Goal: Task Accomplishment & Management: Manage account settings

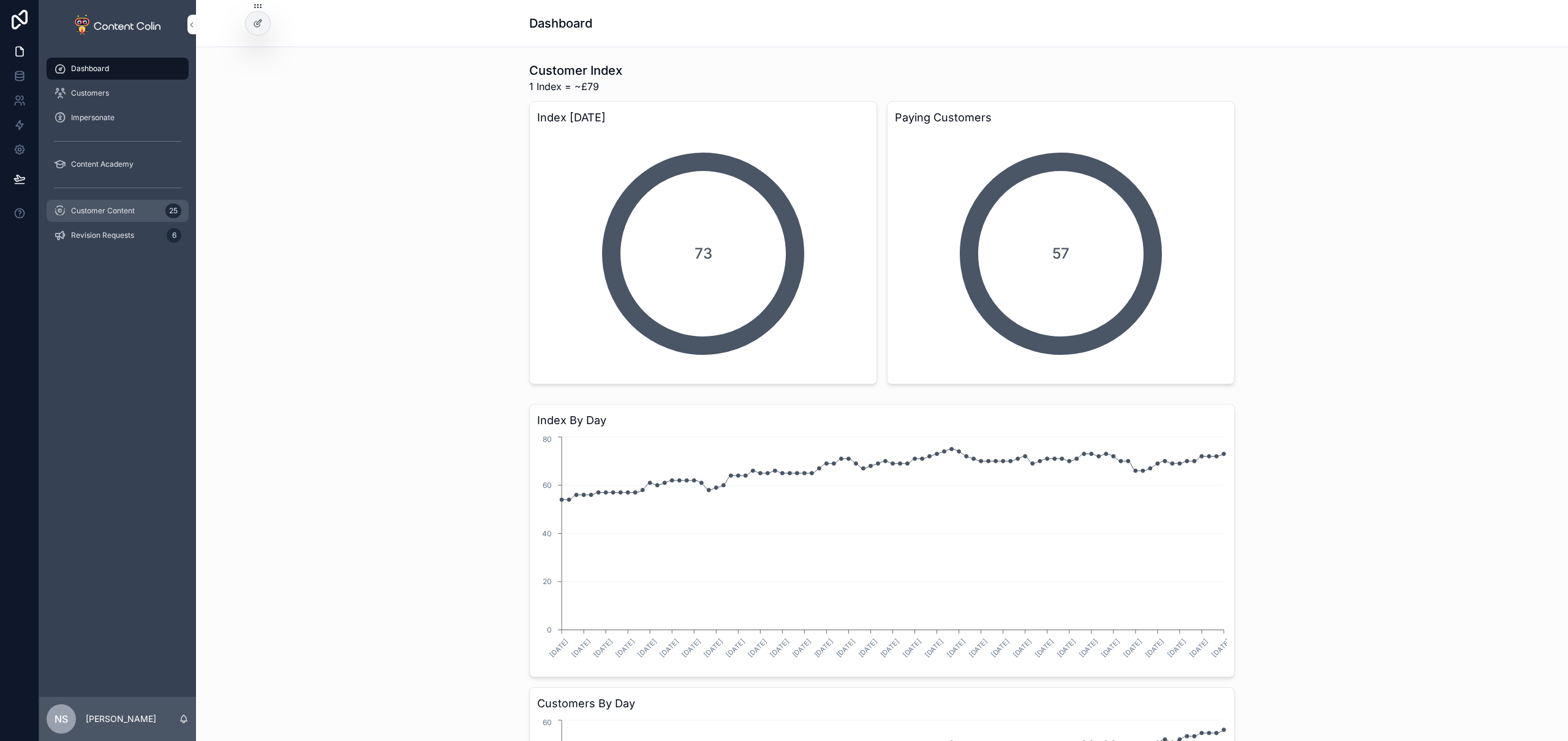
click at [102, 206] on div "Customer Content 25" at bounding box center [118, 211] width 128 height 20
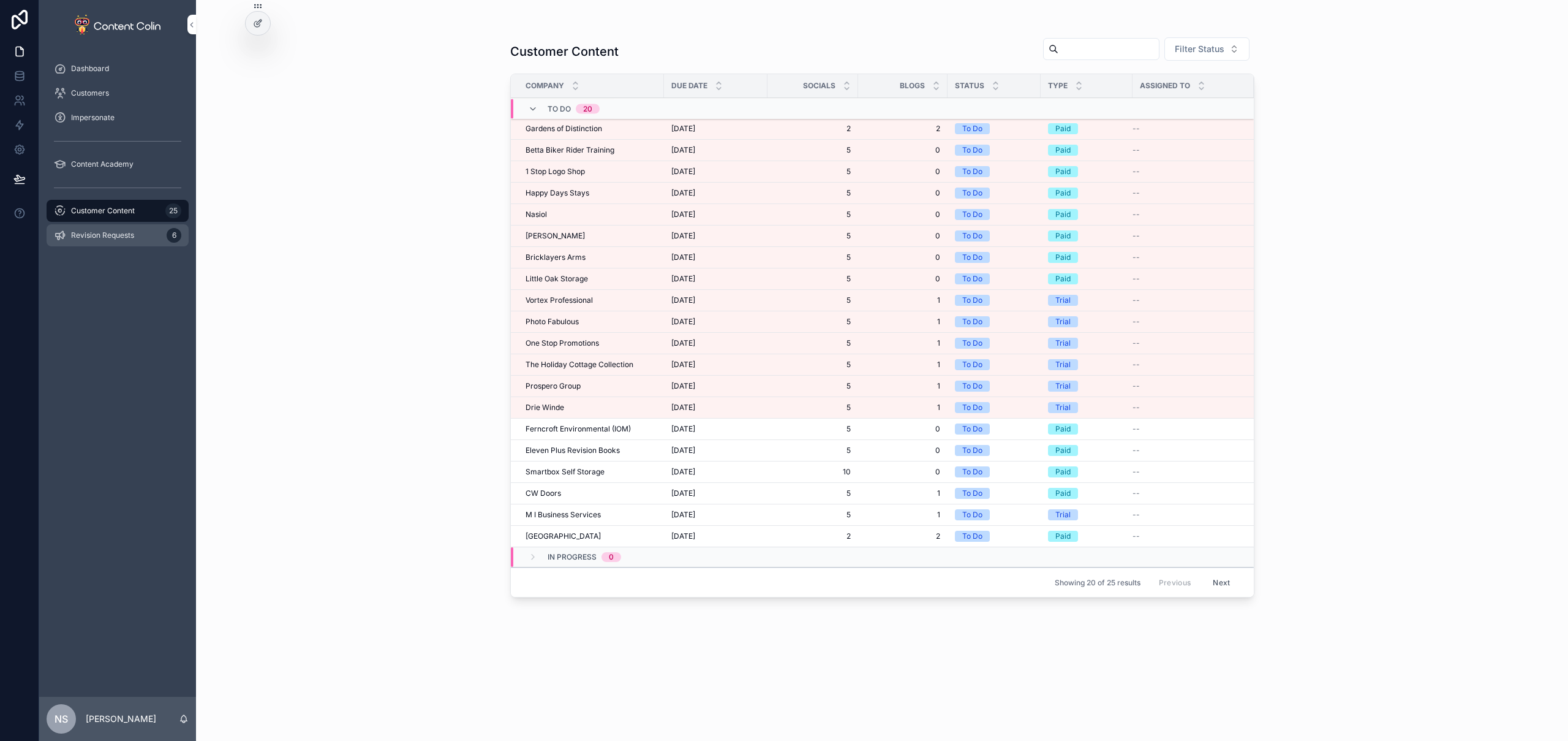
click at [131, 235] on span "Revision Requests" at bounding box center [103, 235] width 63 height 10
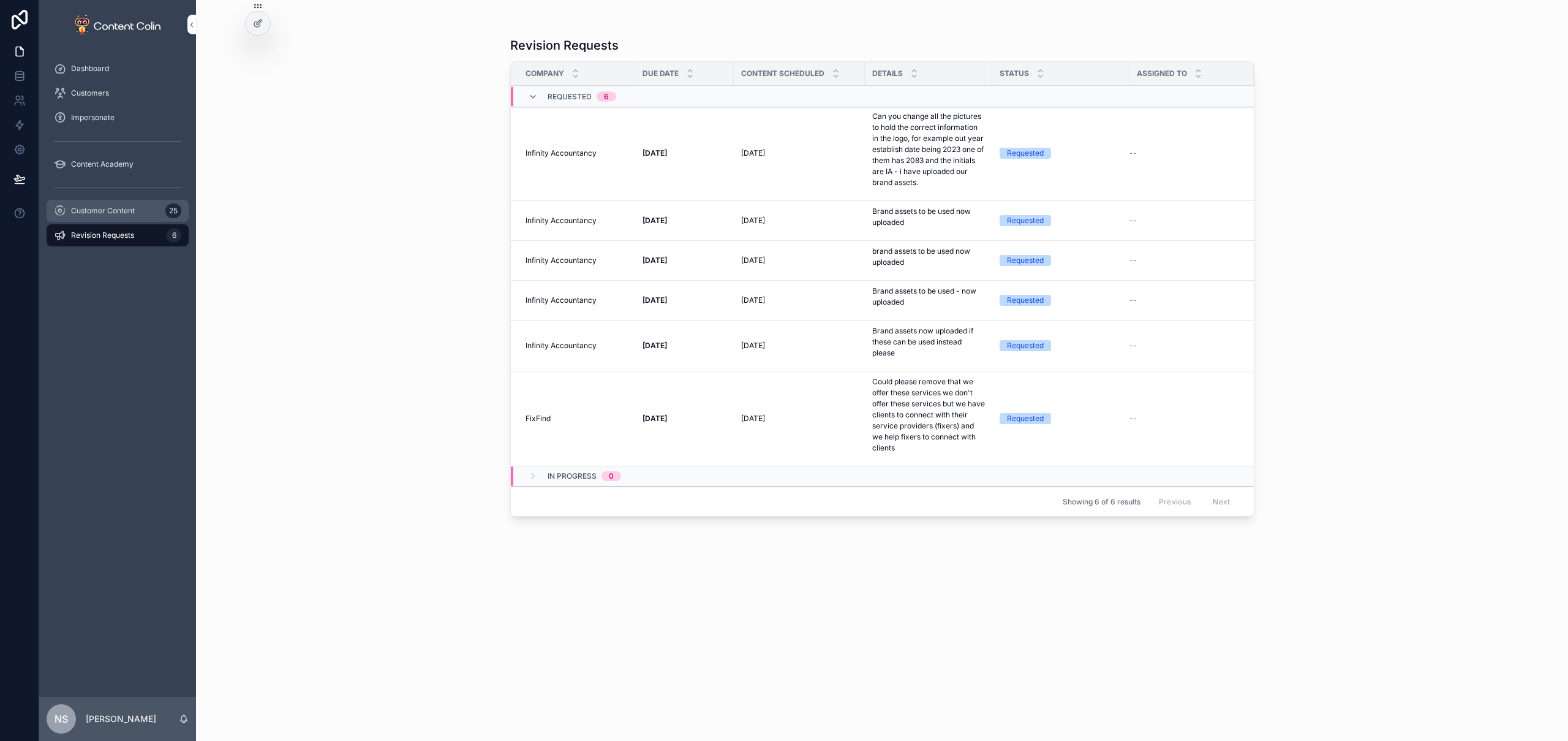
click at [138, 212] on div "Customer Content 25" at bounding box center [118, 211] width 128 height 20
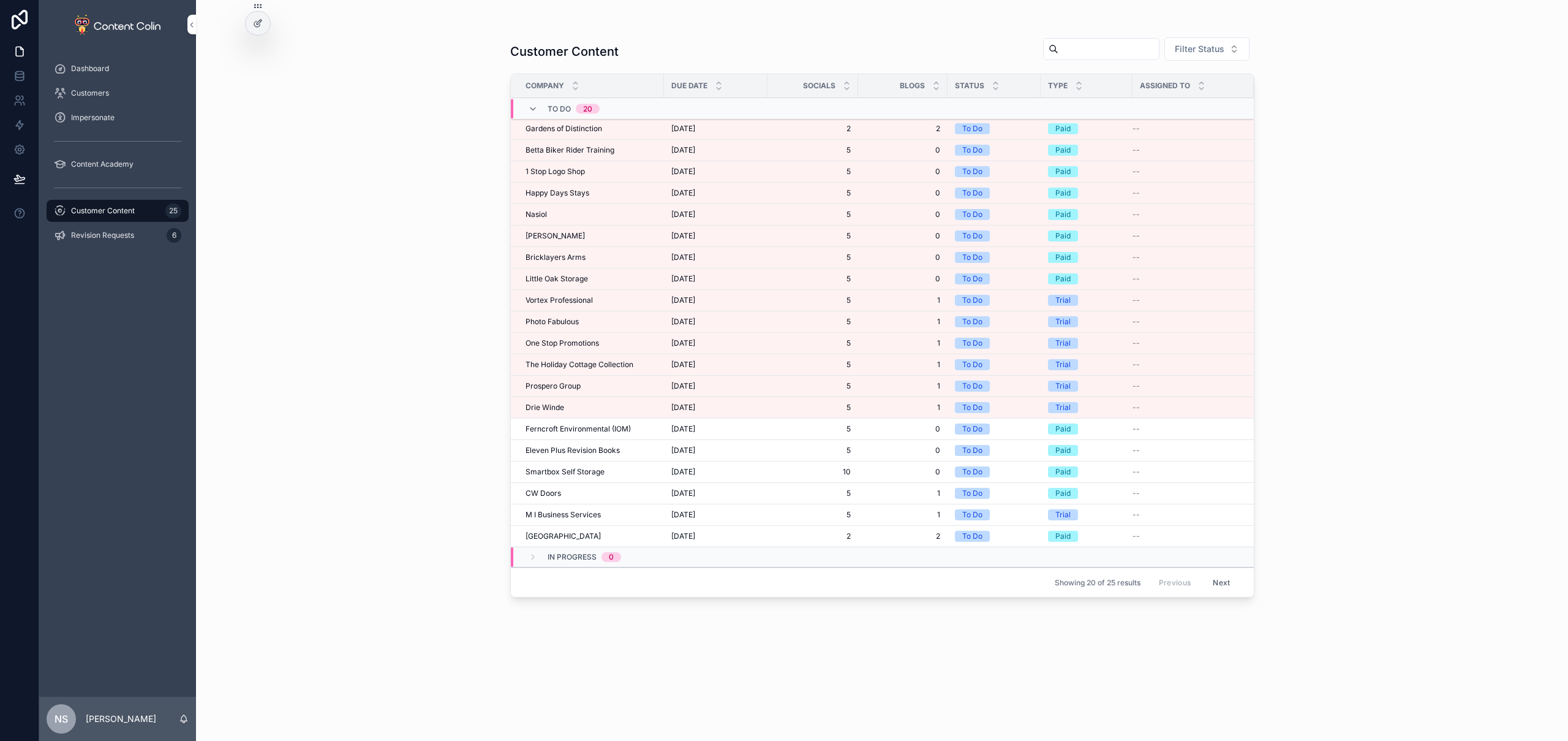
click at [783, 128] on span "2" at bounding box center [813, 128] width 76 height 10
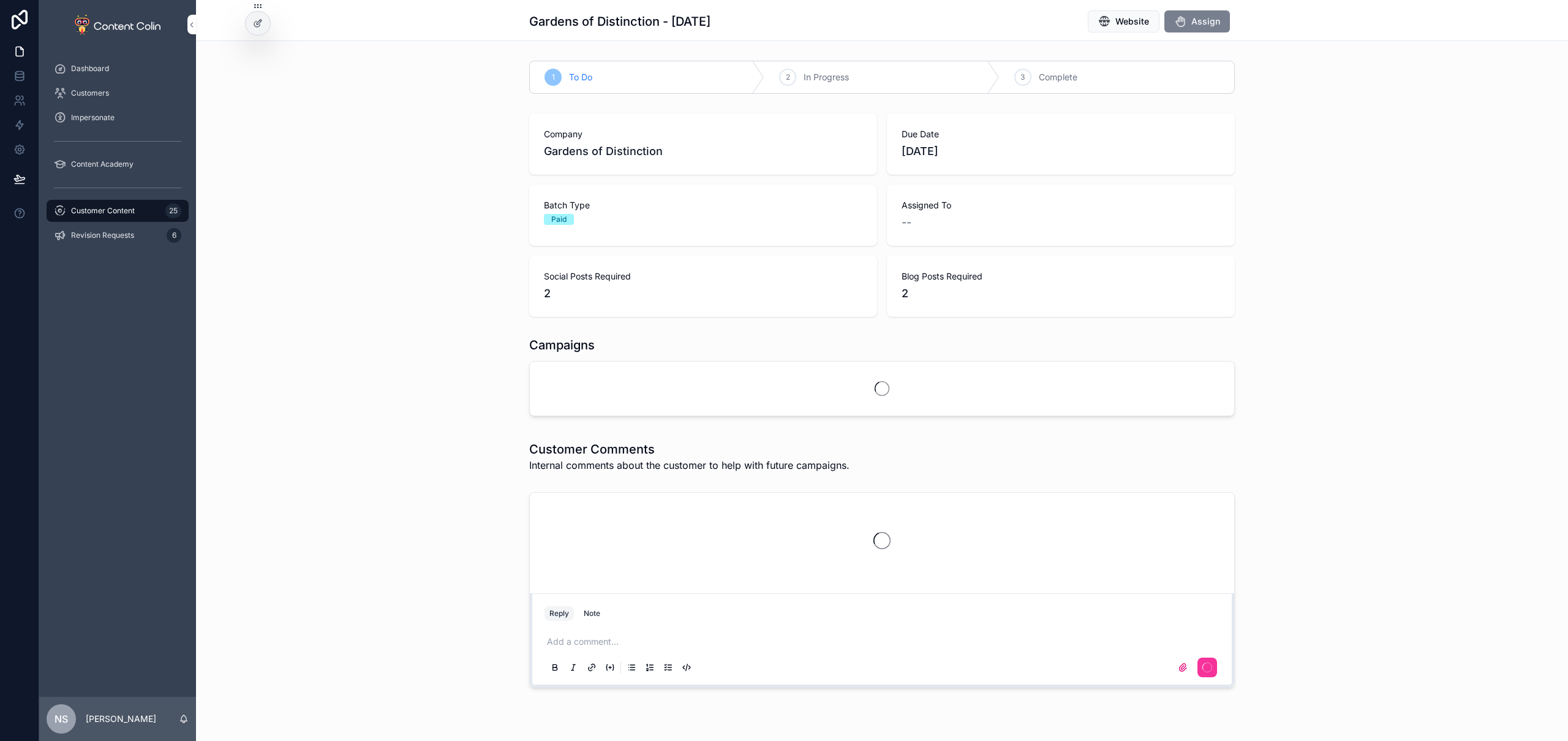
click at [1203, 15] on span "Assign" at bounding box center [1206, 21] width 29 height 12
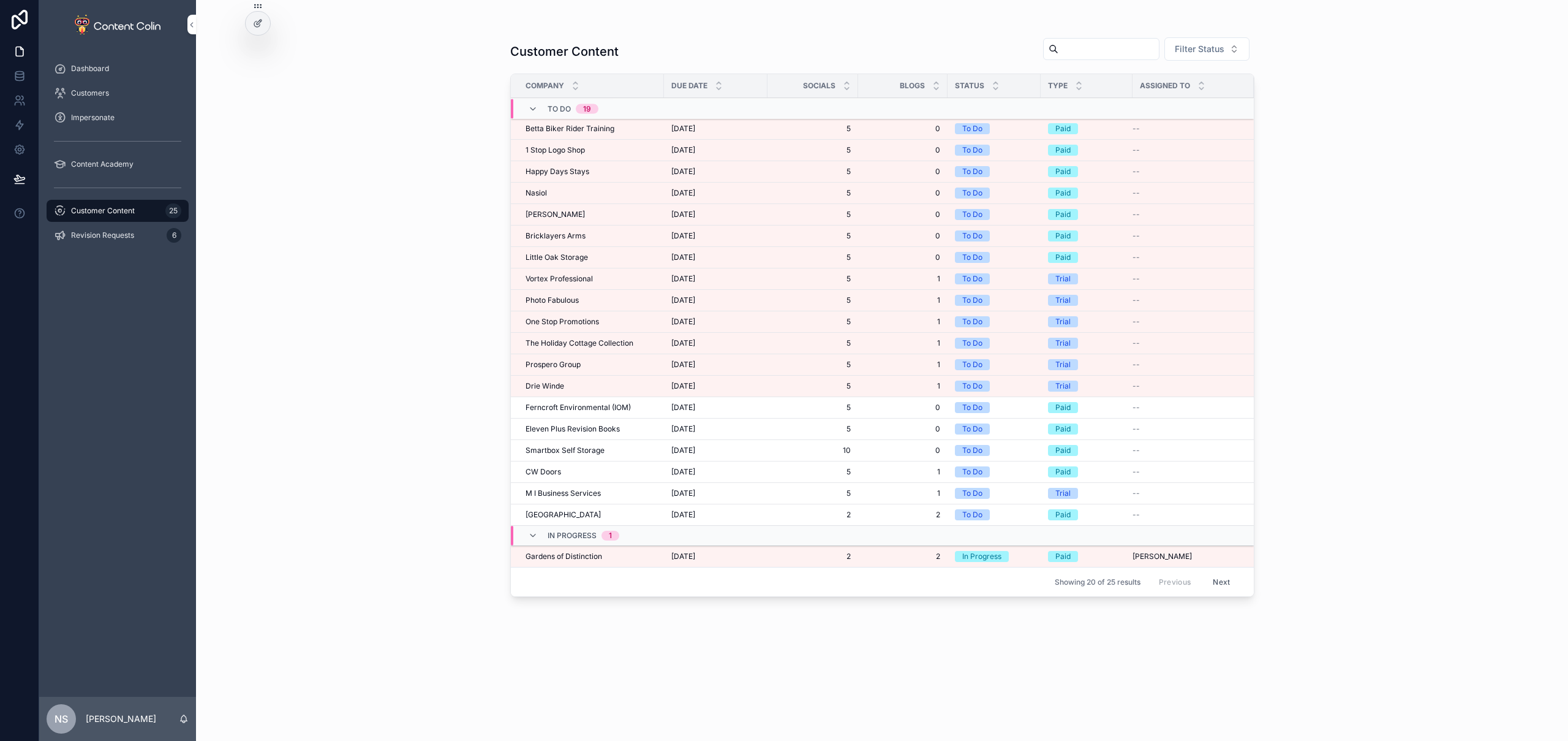
click at [653, 128] on div "Betta Biker Rider Training Betta Biker Rider Training" at bounding box center [591, 128] width 131 height 10
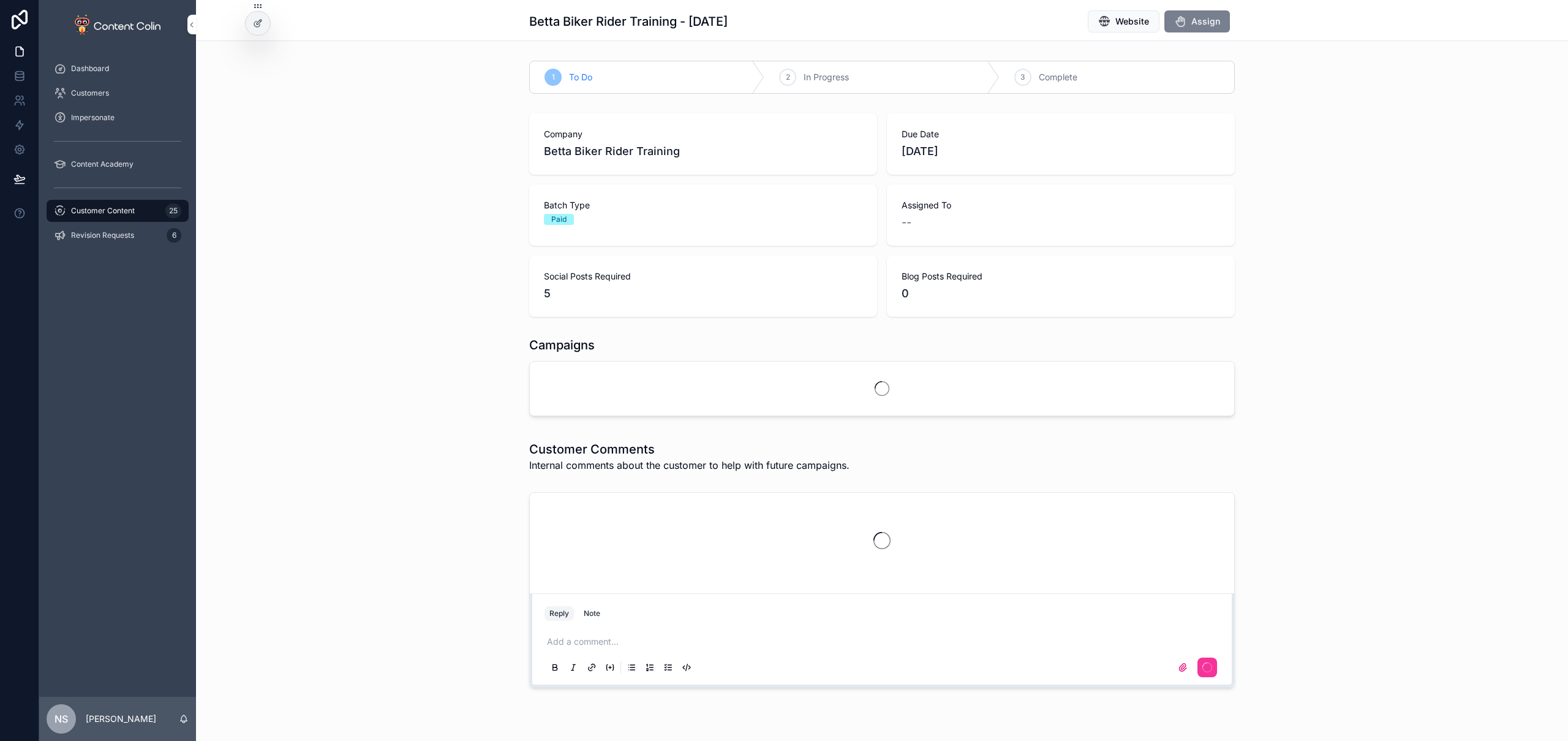
click at [1218, 21] on button "Assign" at bounding box center [1197, 22] width 65 height 22
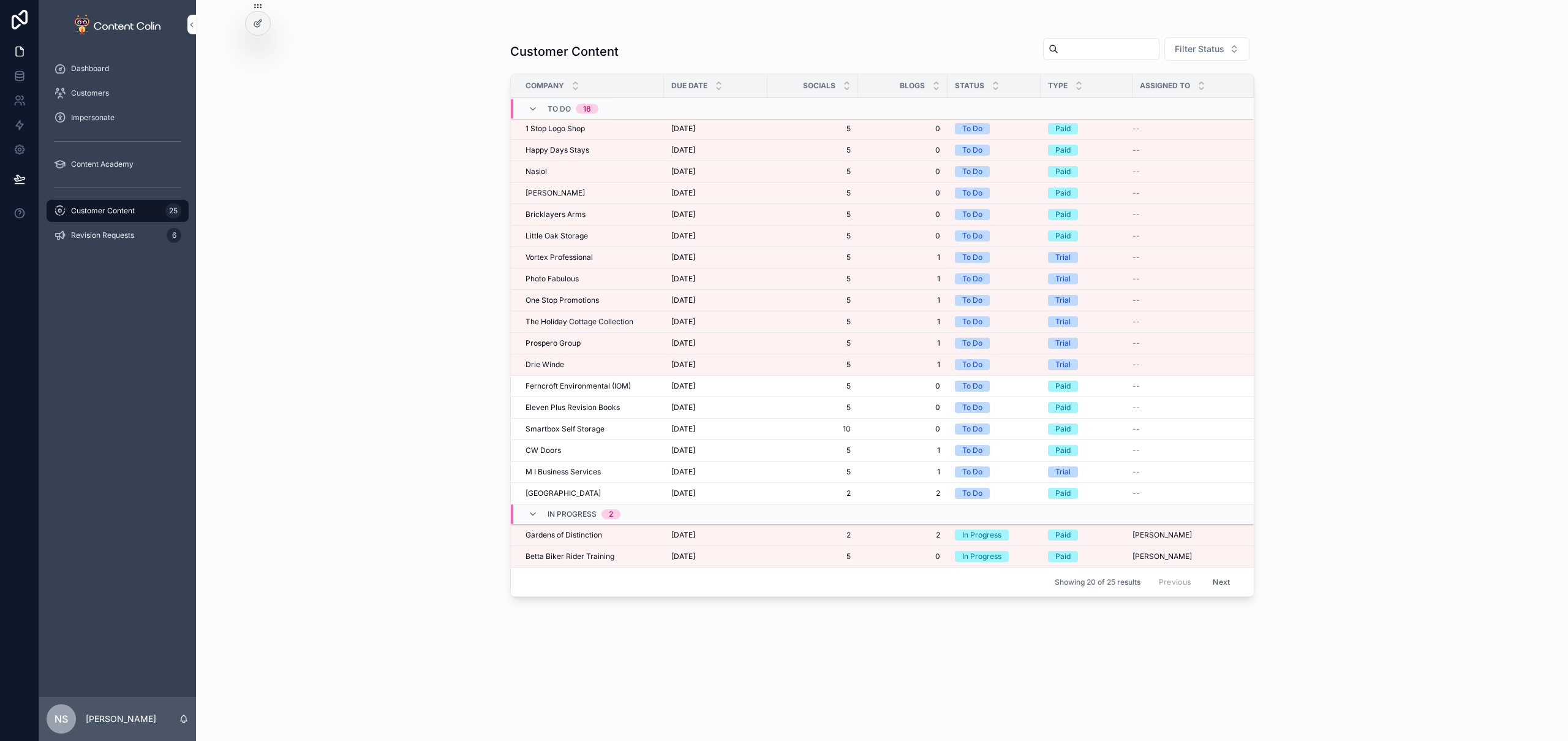
click at [695, 126] on span "[DATE]" at bounding box center [683, 128] width 24 height 10
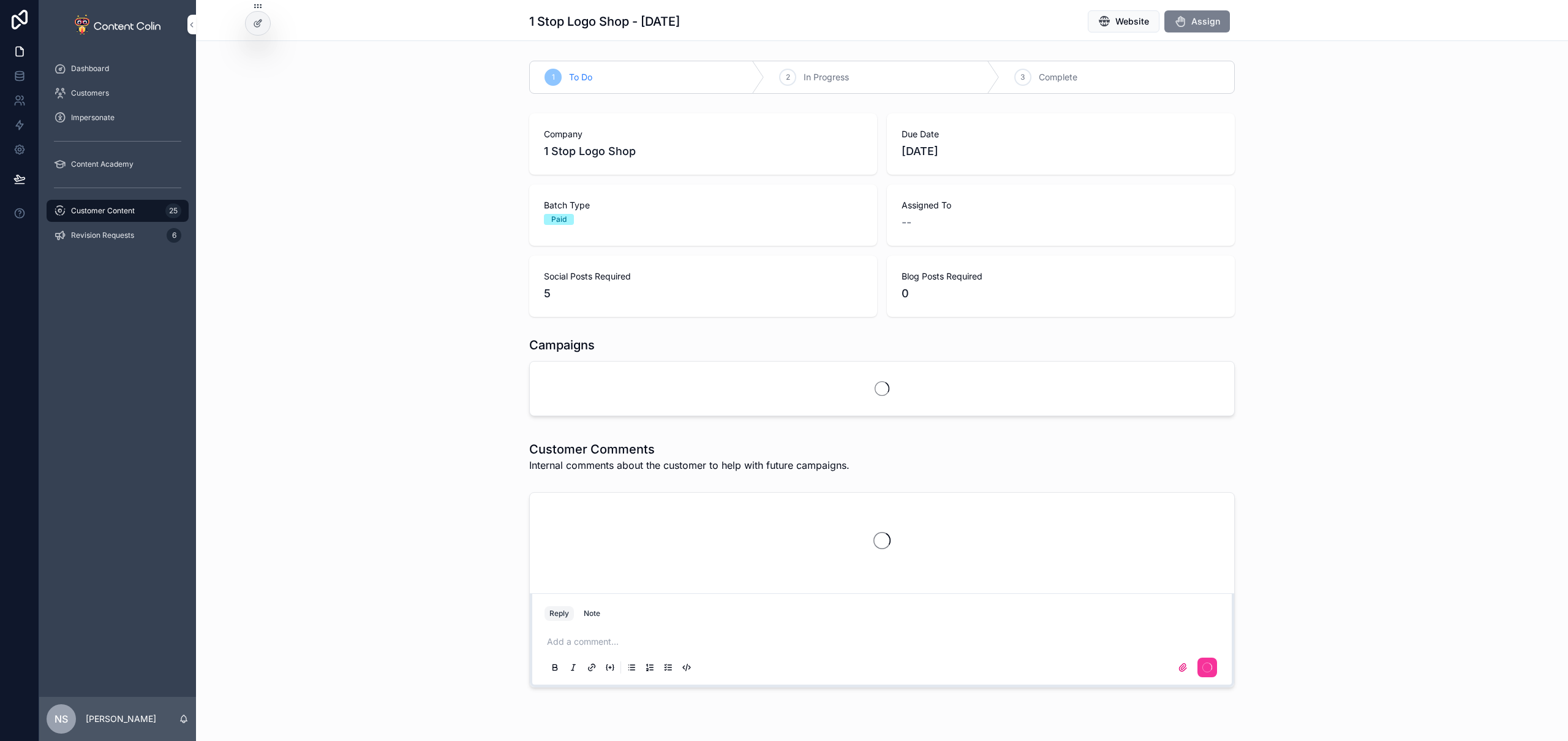
click at [1185, 29] on button "Assign" at bounding box center [1197, 22] width 65 height 22
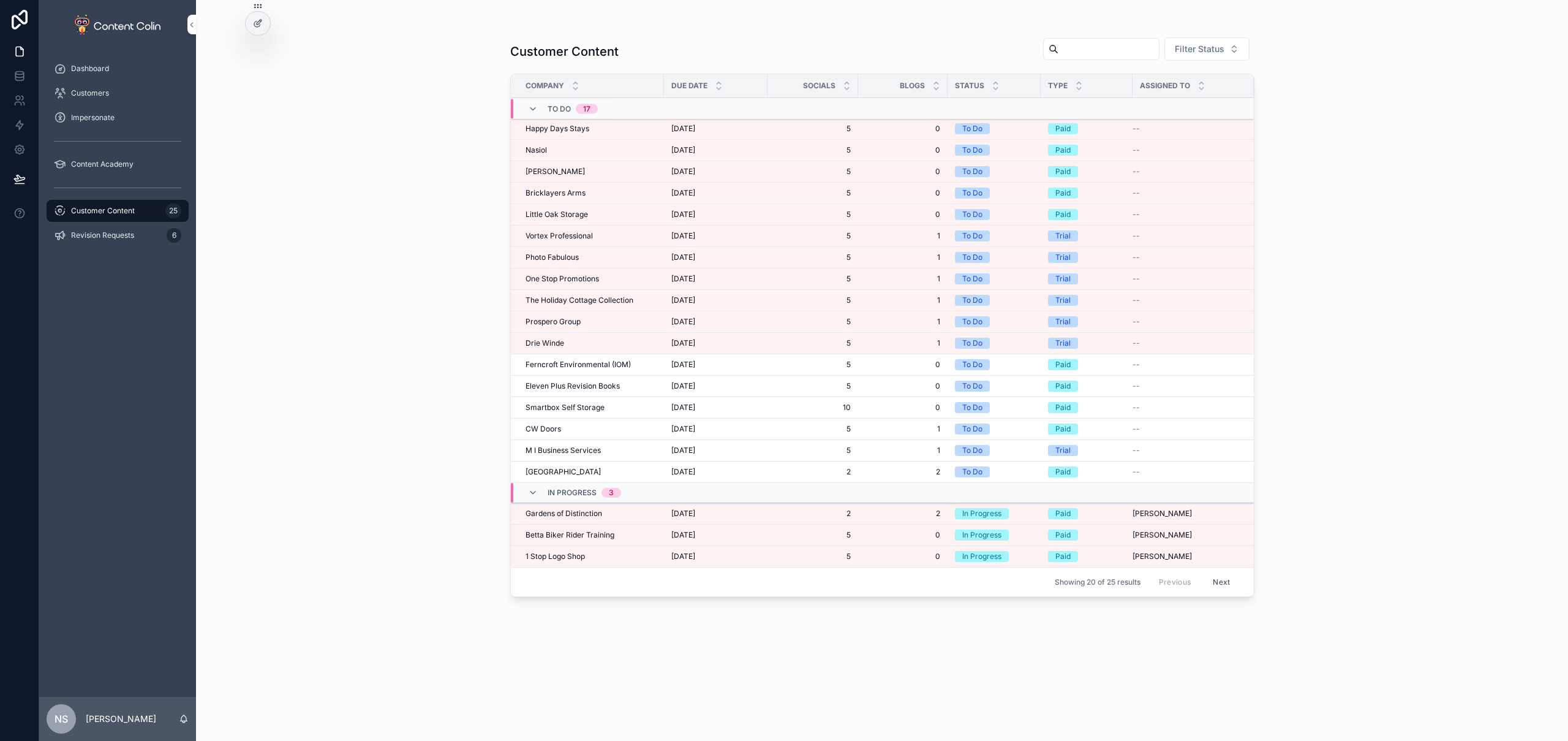
click at [642, 130] on div "Happy Days Stays Happy Days Stays" at bounding box center [591, 128] width 131 height 10
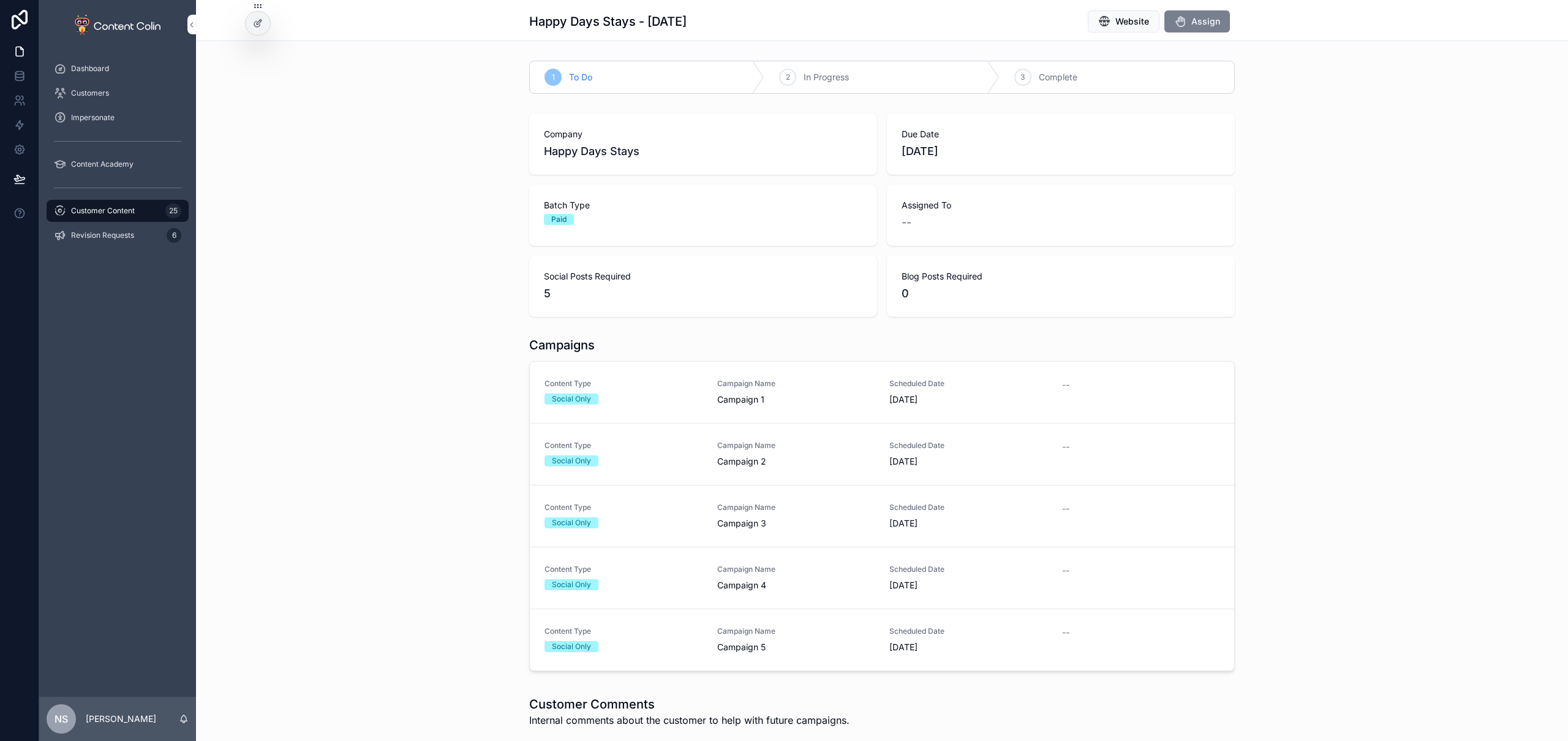
click at [1193, 23] on span "Assign" at bounding box center [1206, 21] width 29 height 12
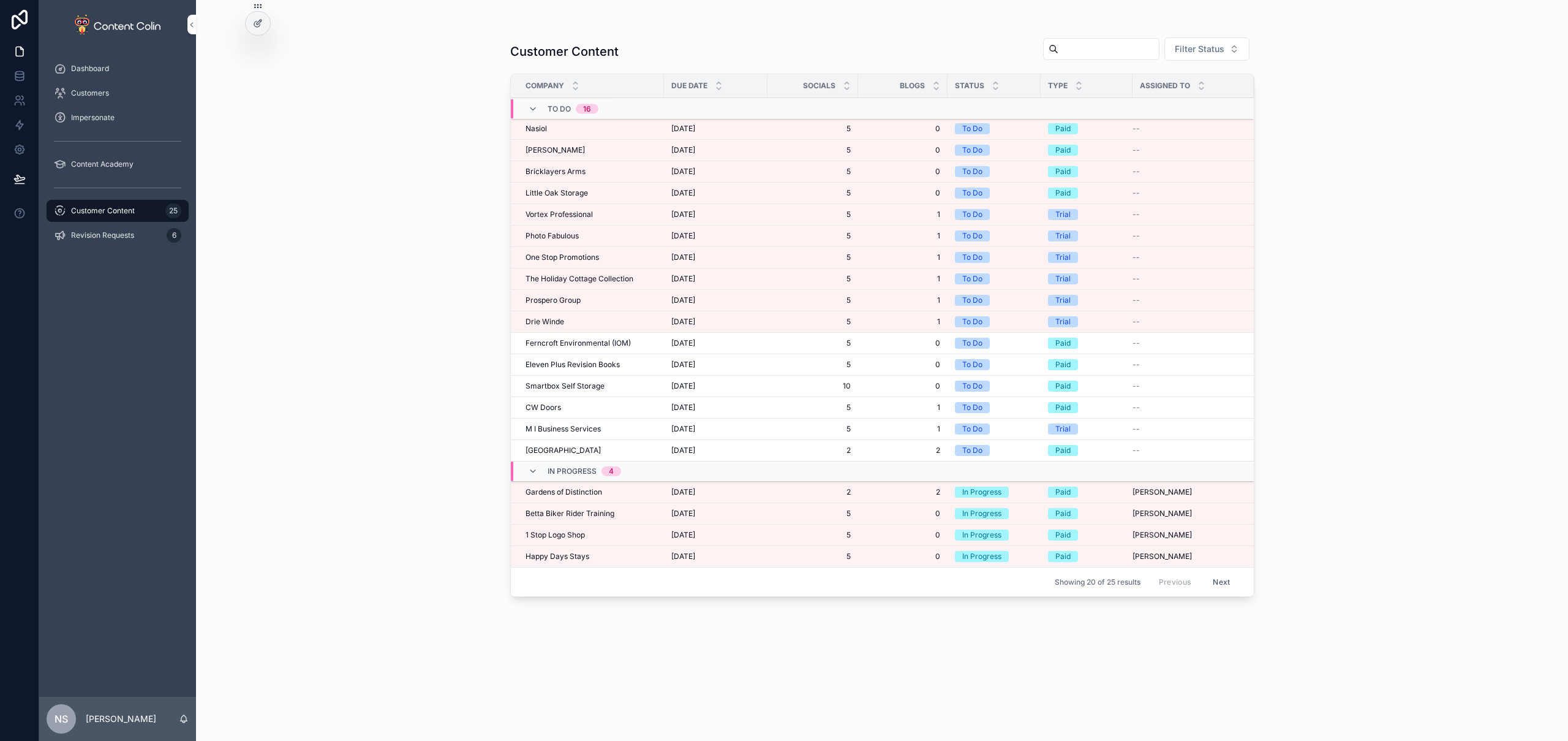
click at [795, 132] on span "5" at bounding box center [813, 128] width 76 height 10
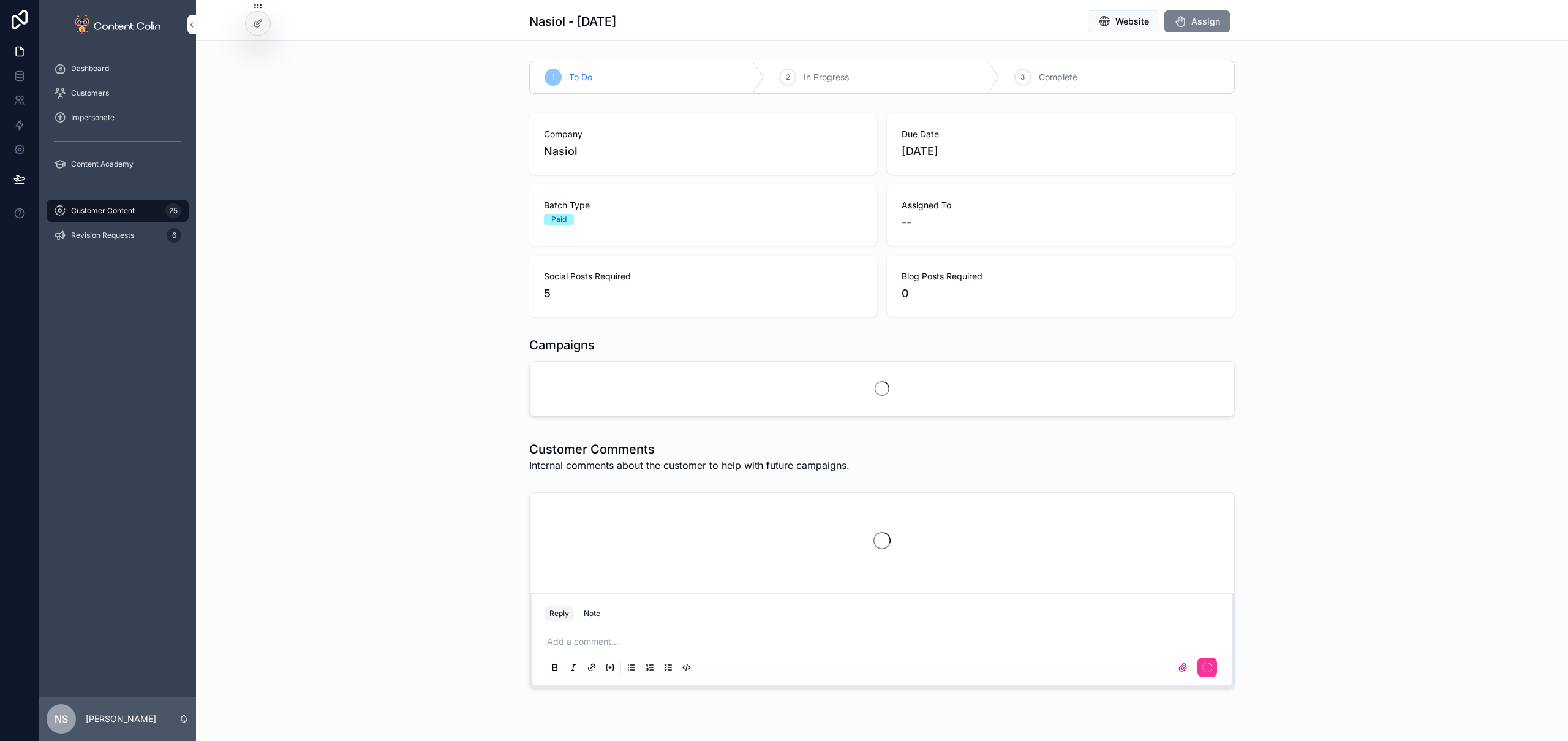
click at [1207, 22] on span "Assign" at bounding box center [1206, 21] width 29 height 12
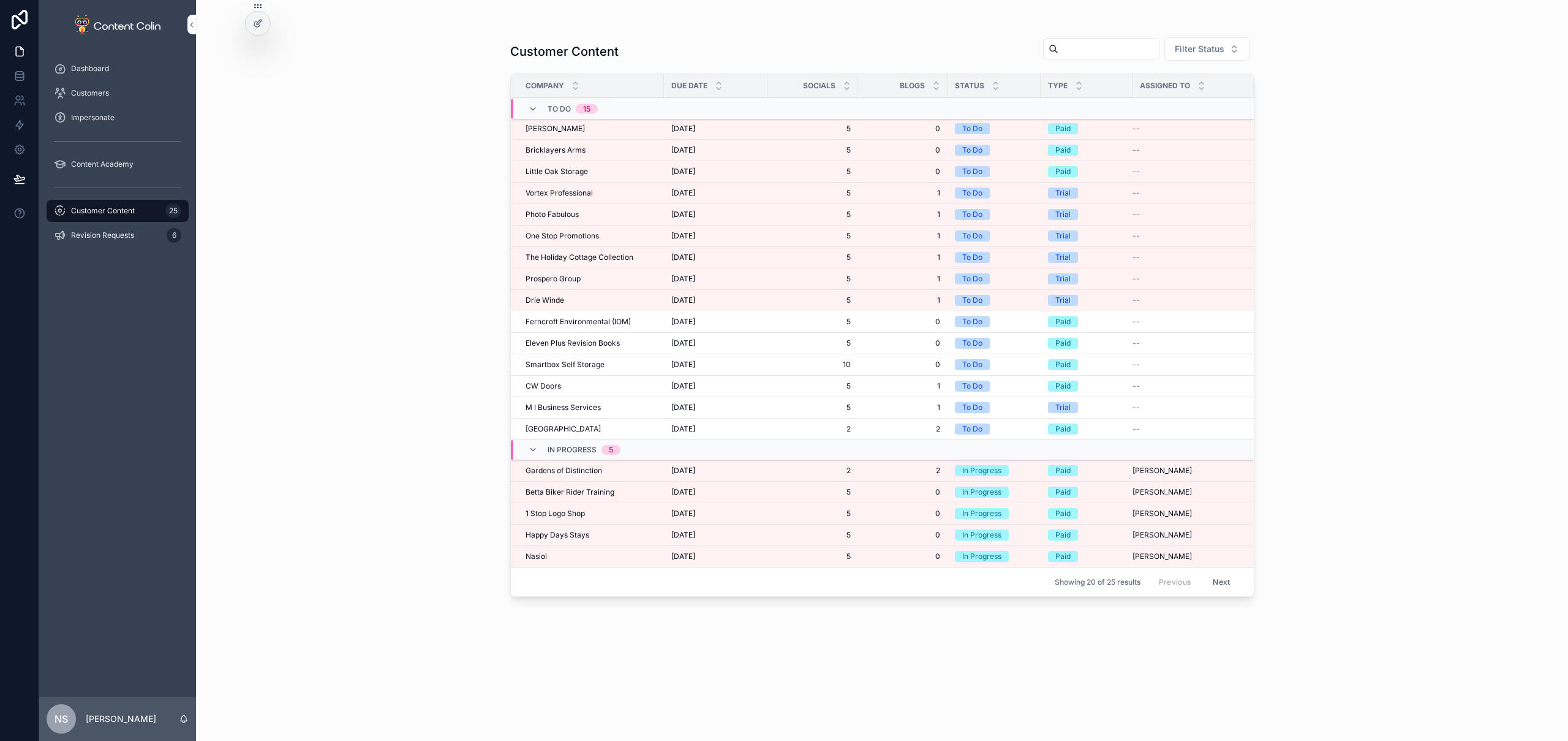
click at [736, 133] on div "[DATE] [DATE]" at bounding box center [715, 128] width 89 height 10
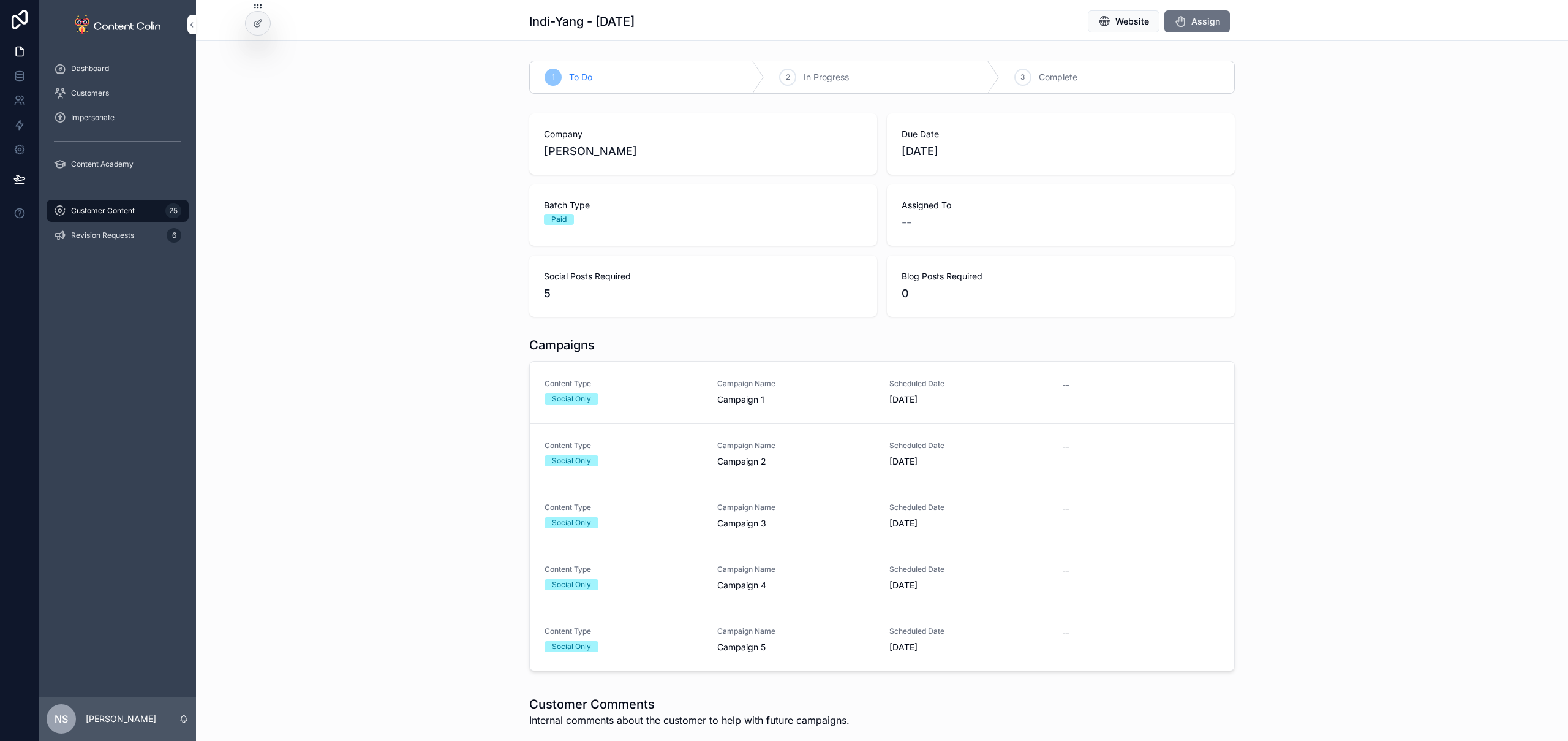
scroll to position [1378, 0]
click at [1208, 20] on span "Assign" at bounding box center [1206, 21] width 29 height 12
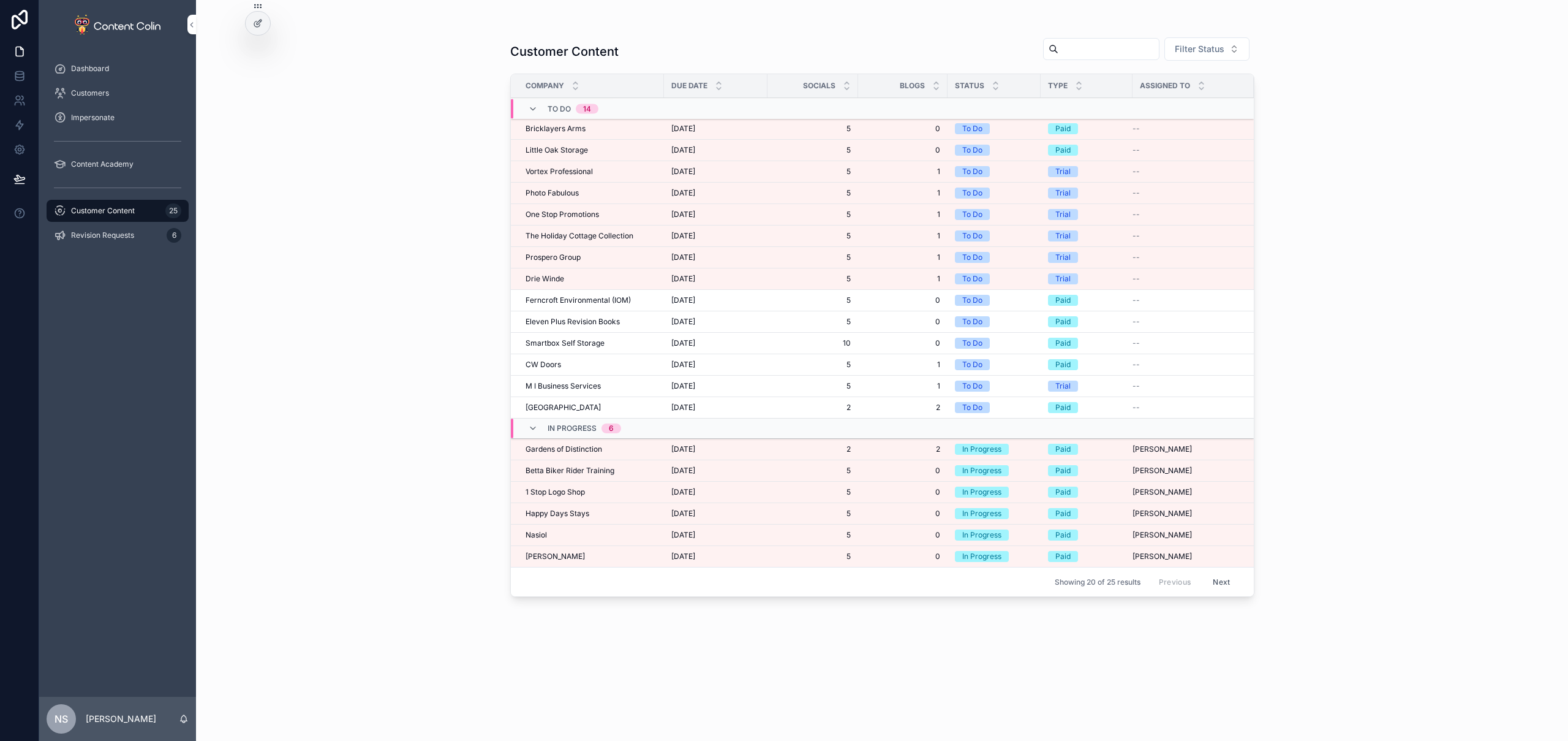
click at [695, 125] on span "[DATE]" at bounding box center [683, 128] width 24 height 10
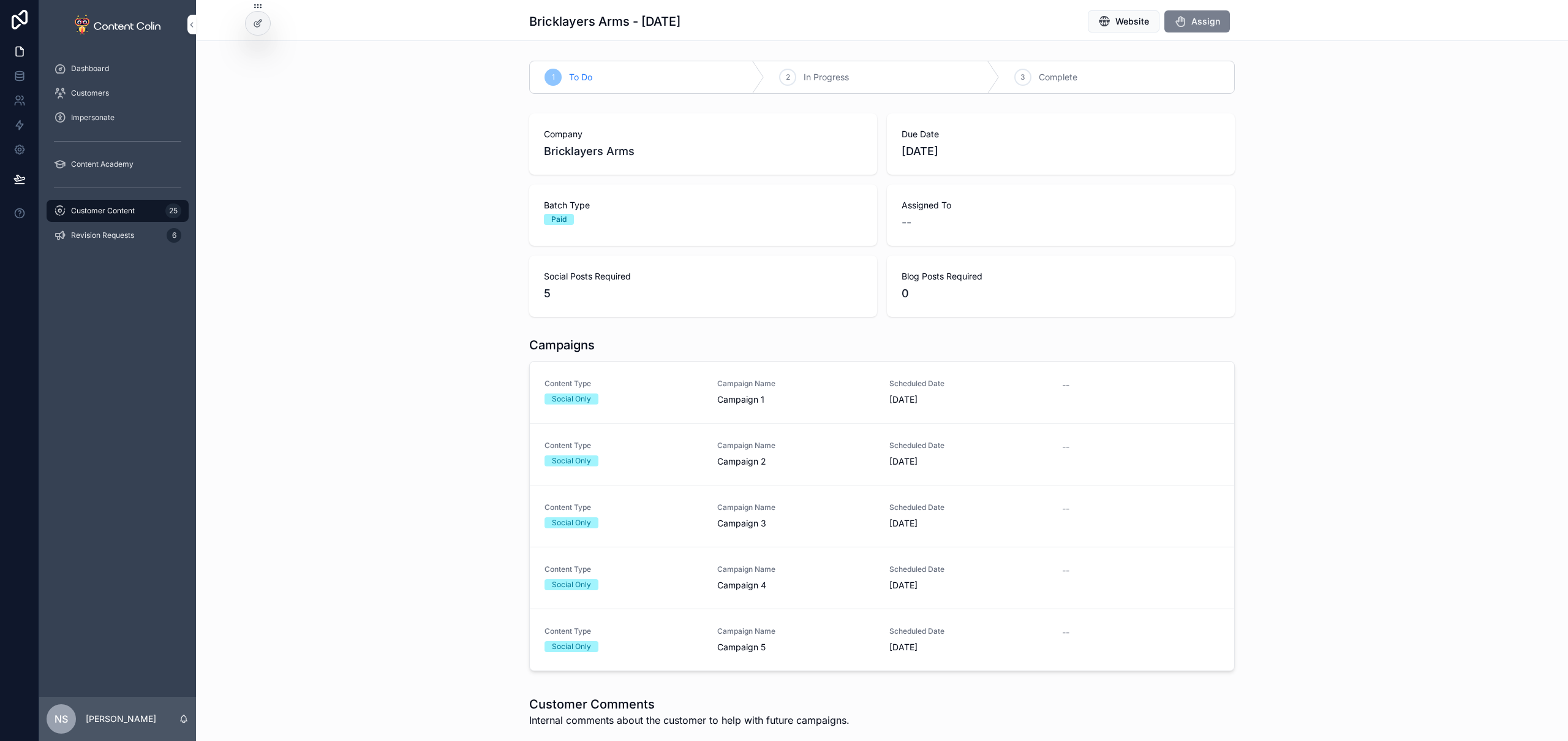
scroll to position [727, 0]
click at [1193, 20] on span "Assign" at bounding box center [1206, 21] width 29 height 12
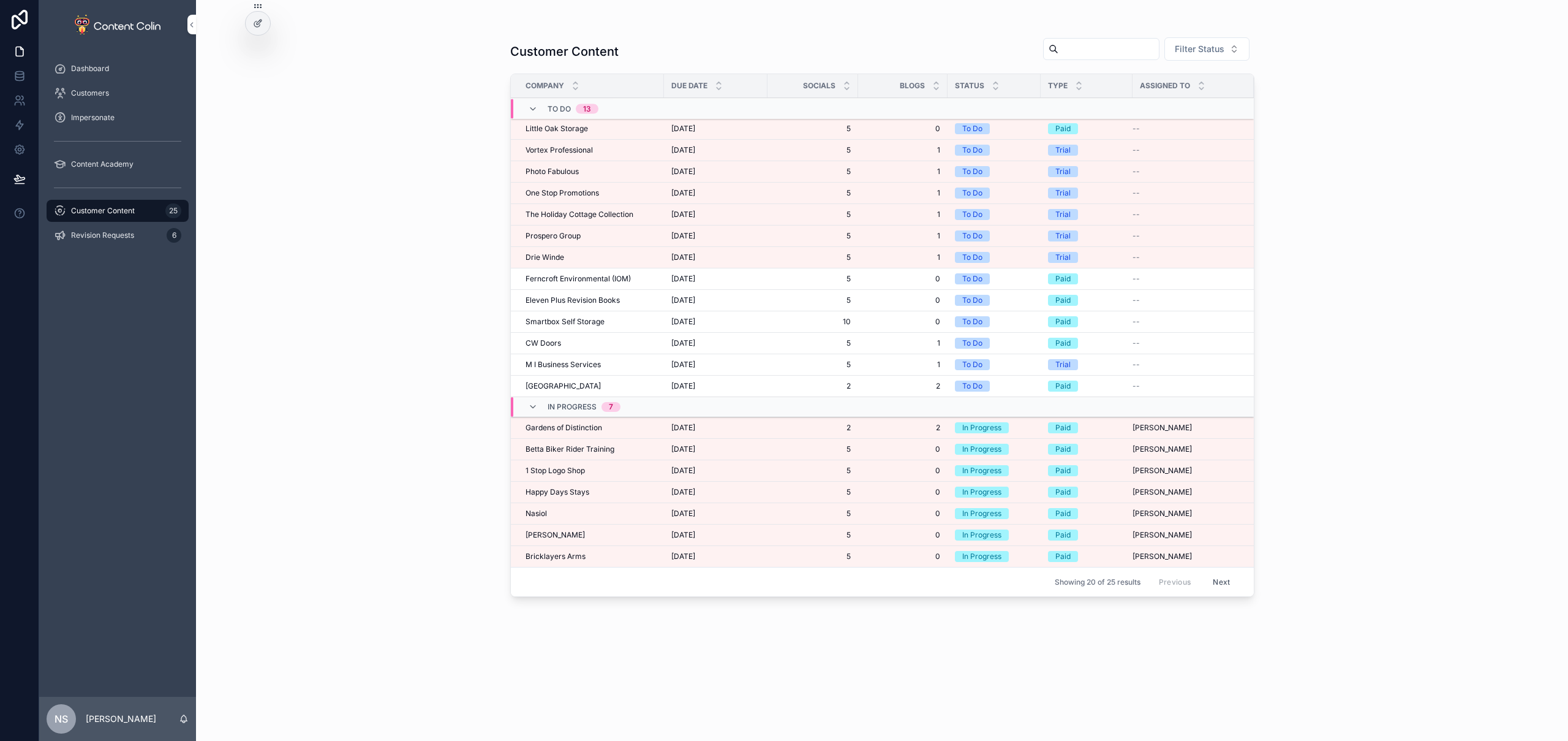
click at [695, 130] on span "[DATE]" at bounding box center [683, 128] width 24 height 10
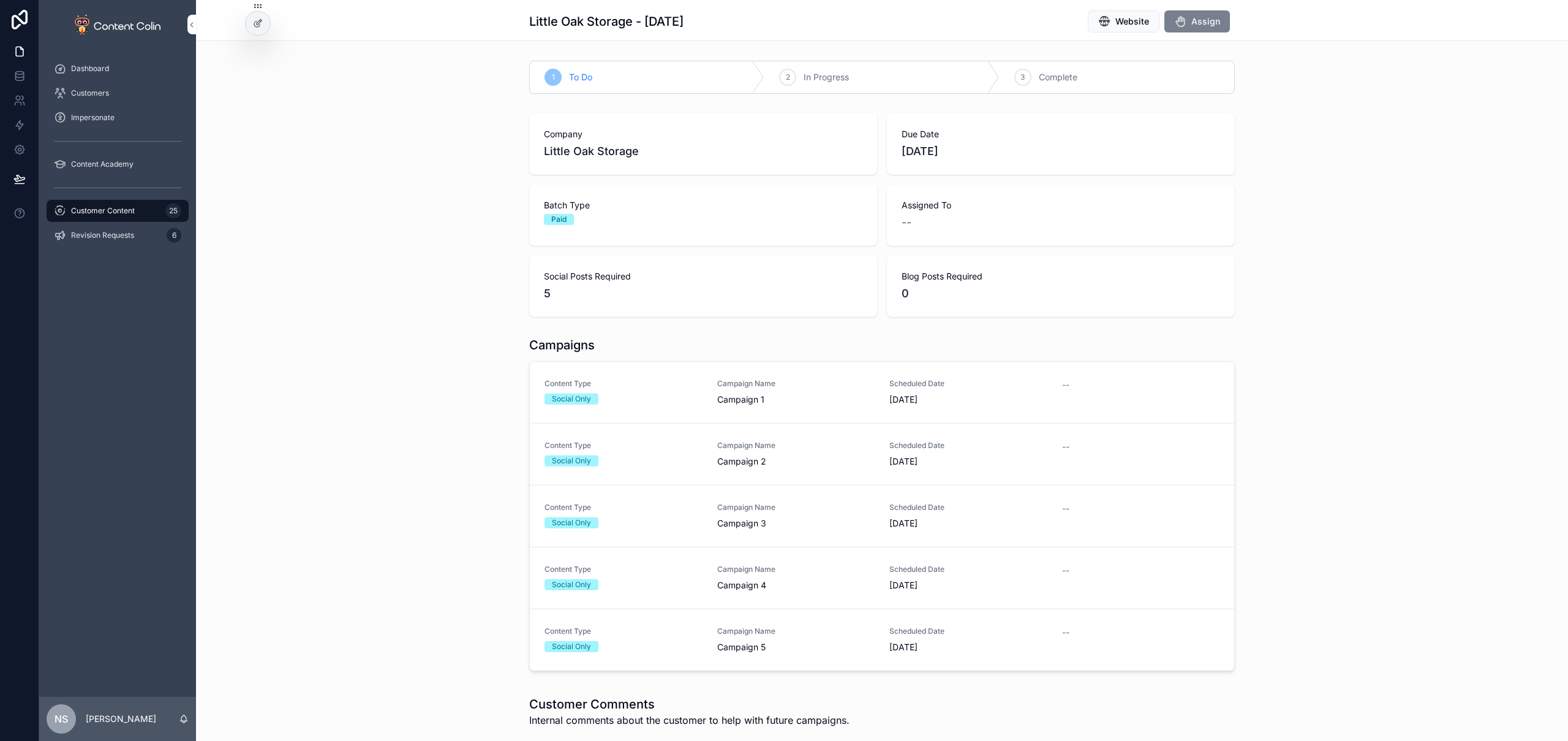
click at [1206, 16] on span "Assign" at bounding box center [1206, 21] width 29 height 12
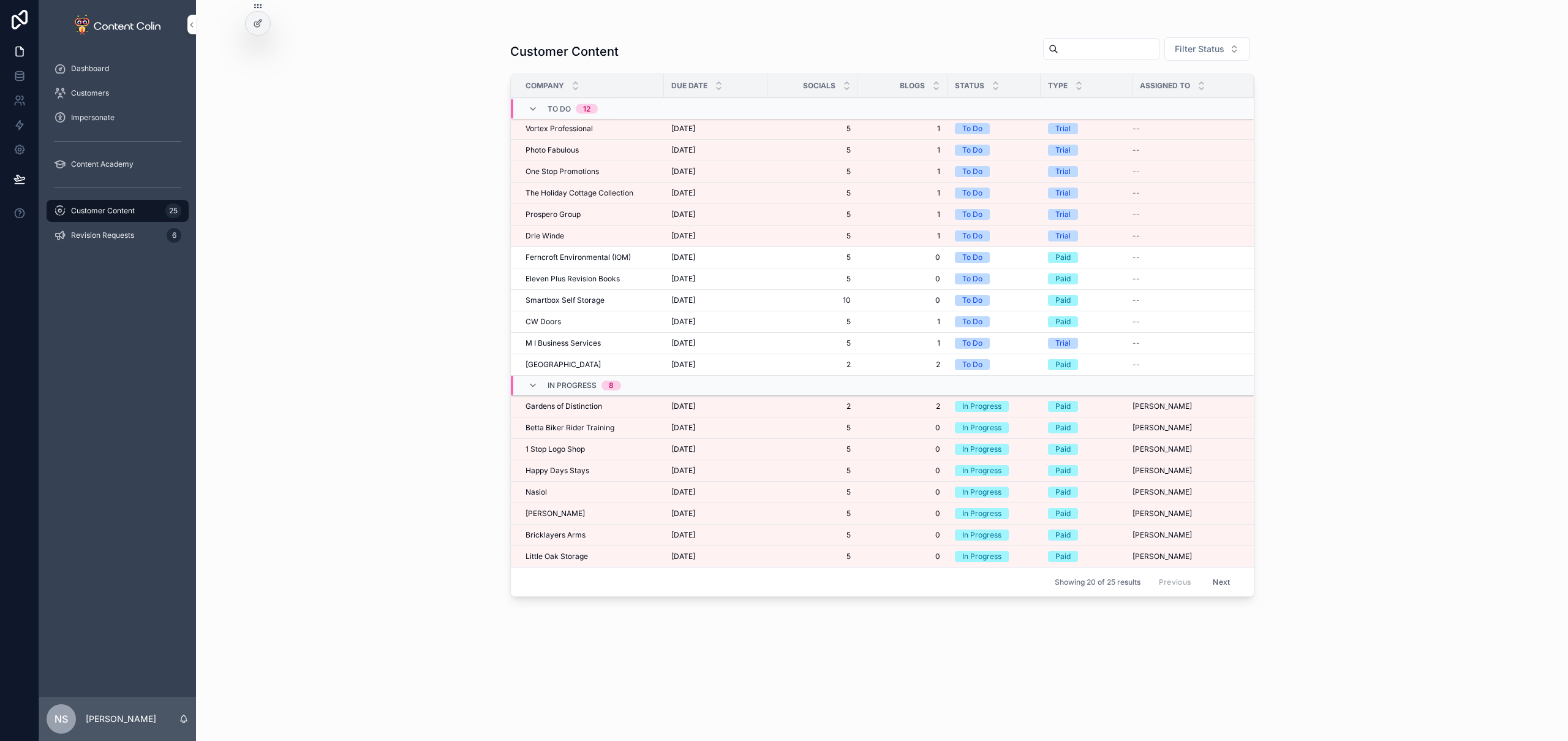
click at [695, 130] on span "[DATE]" at bounding box center [683, 128] width 24 height 10
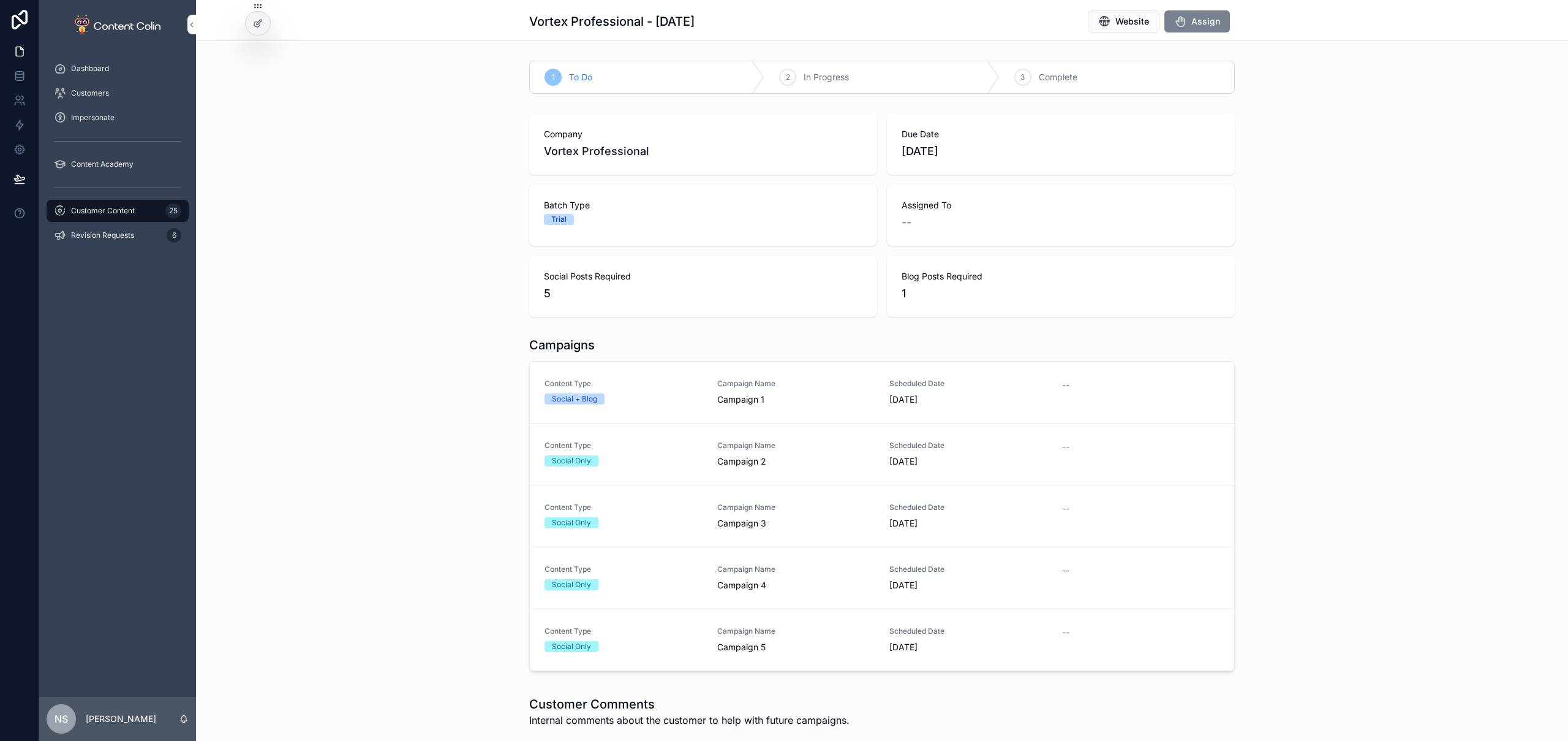
click at [1200, 31] on button "Assign" at bounding box center [1197, 22] width 65 height 22
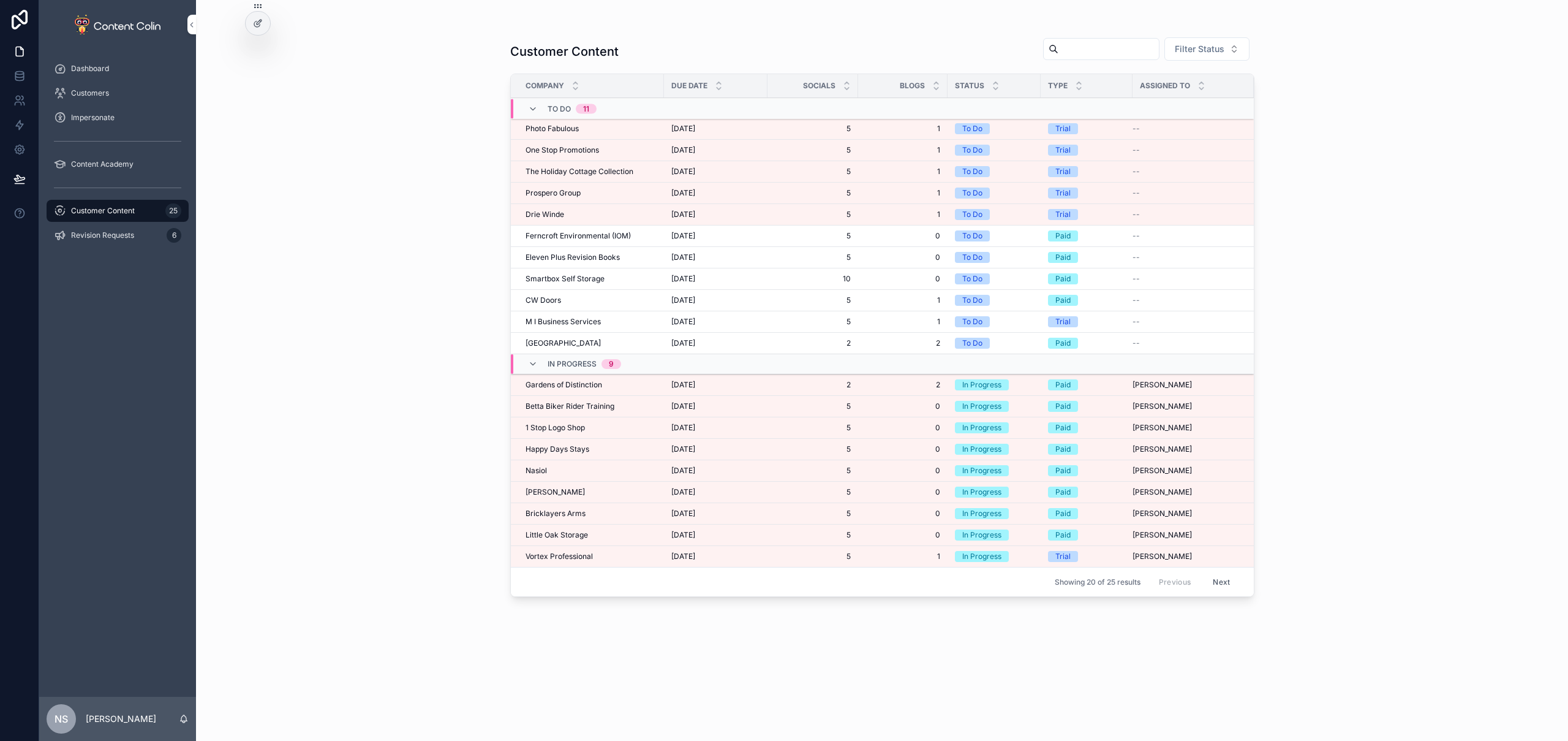
click at [695, 131] on span "[DATE]" at bounding box center [683, 128] width 24 height 10
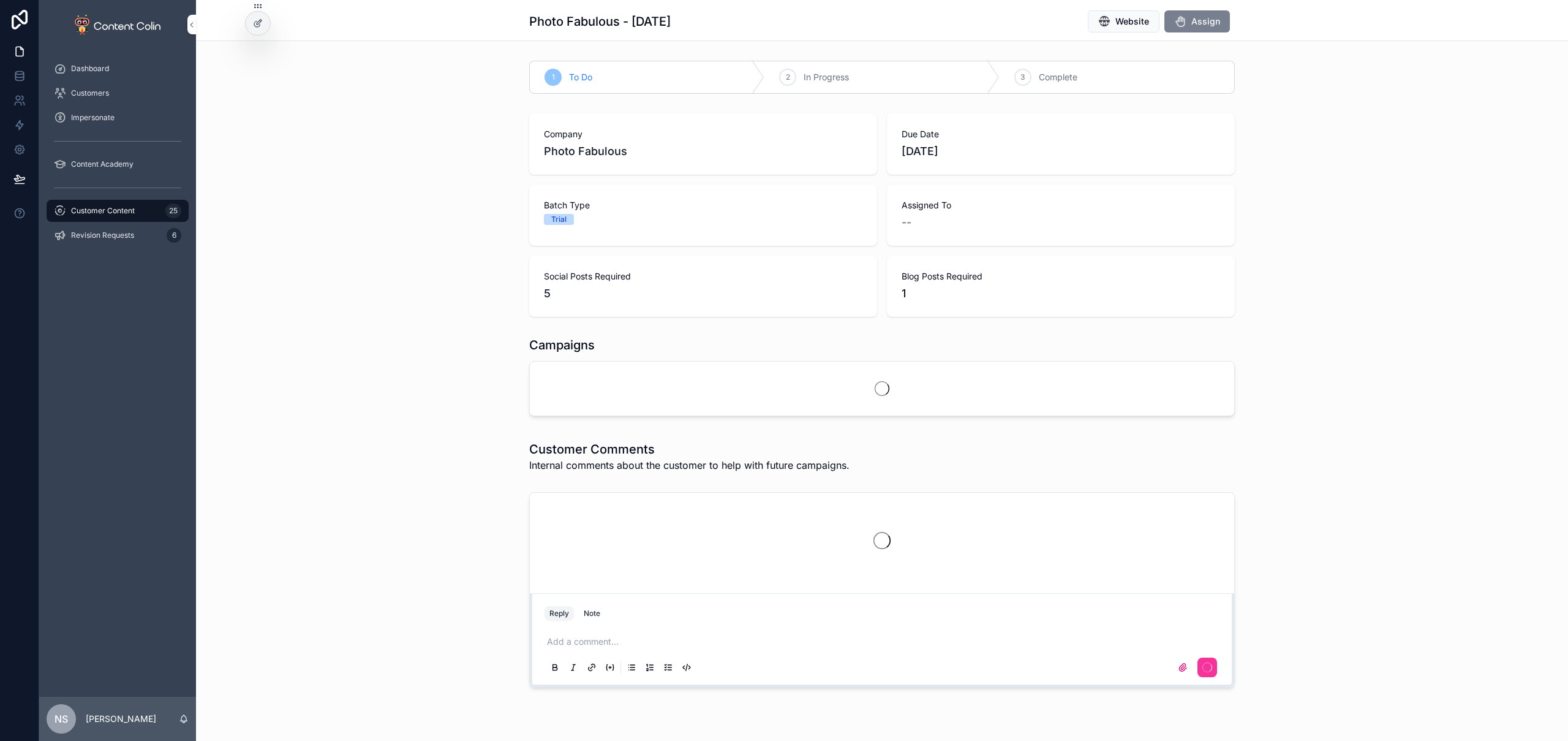
click at [1203, 13] on button "Assign" at bounding box center [1197, 22] width 65 height 22
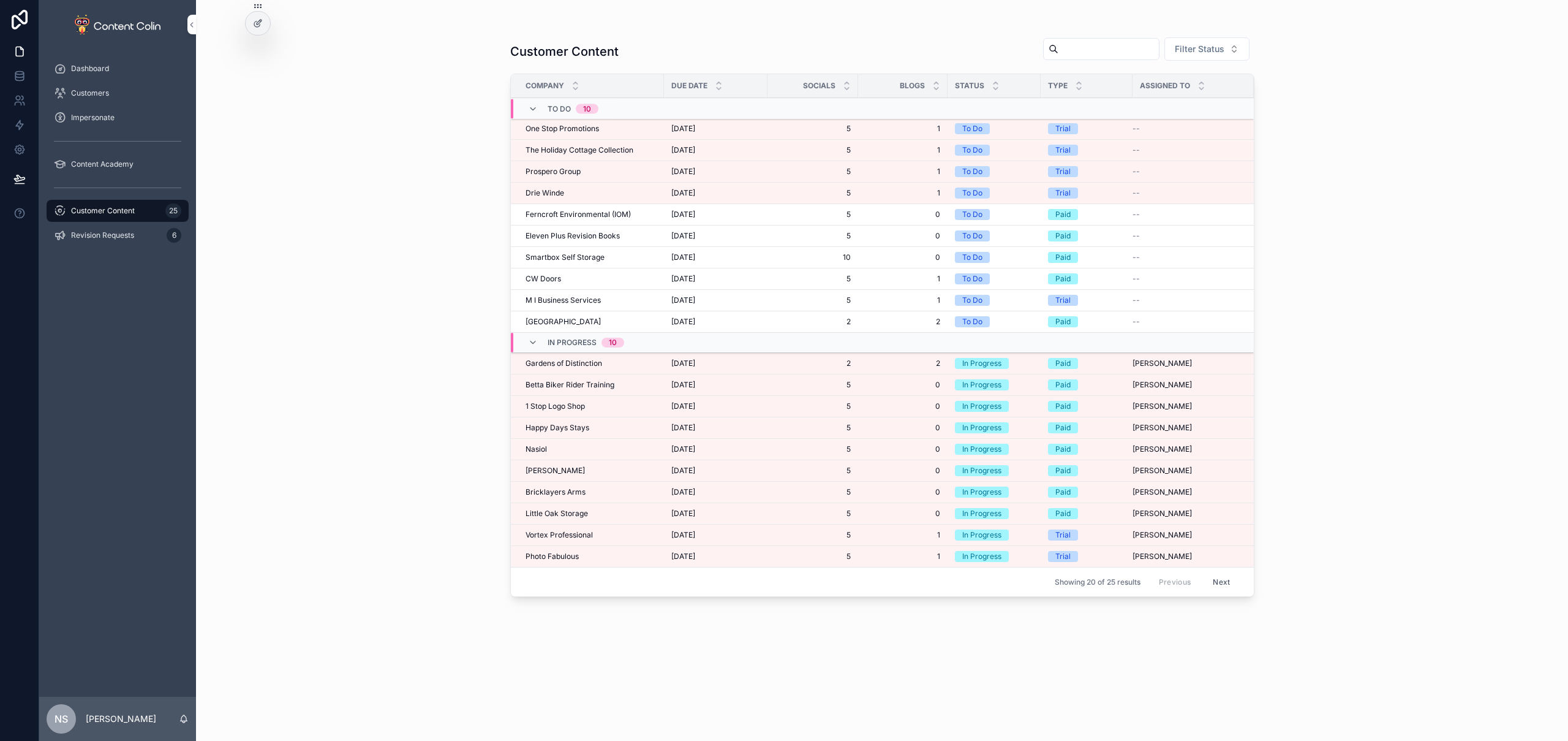
click at [753, 125] on div "[DATE] [DATE]" at bounding box center [715, 128] width 89 height 10
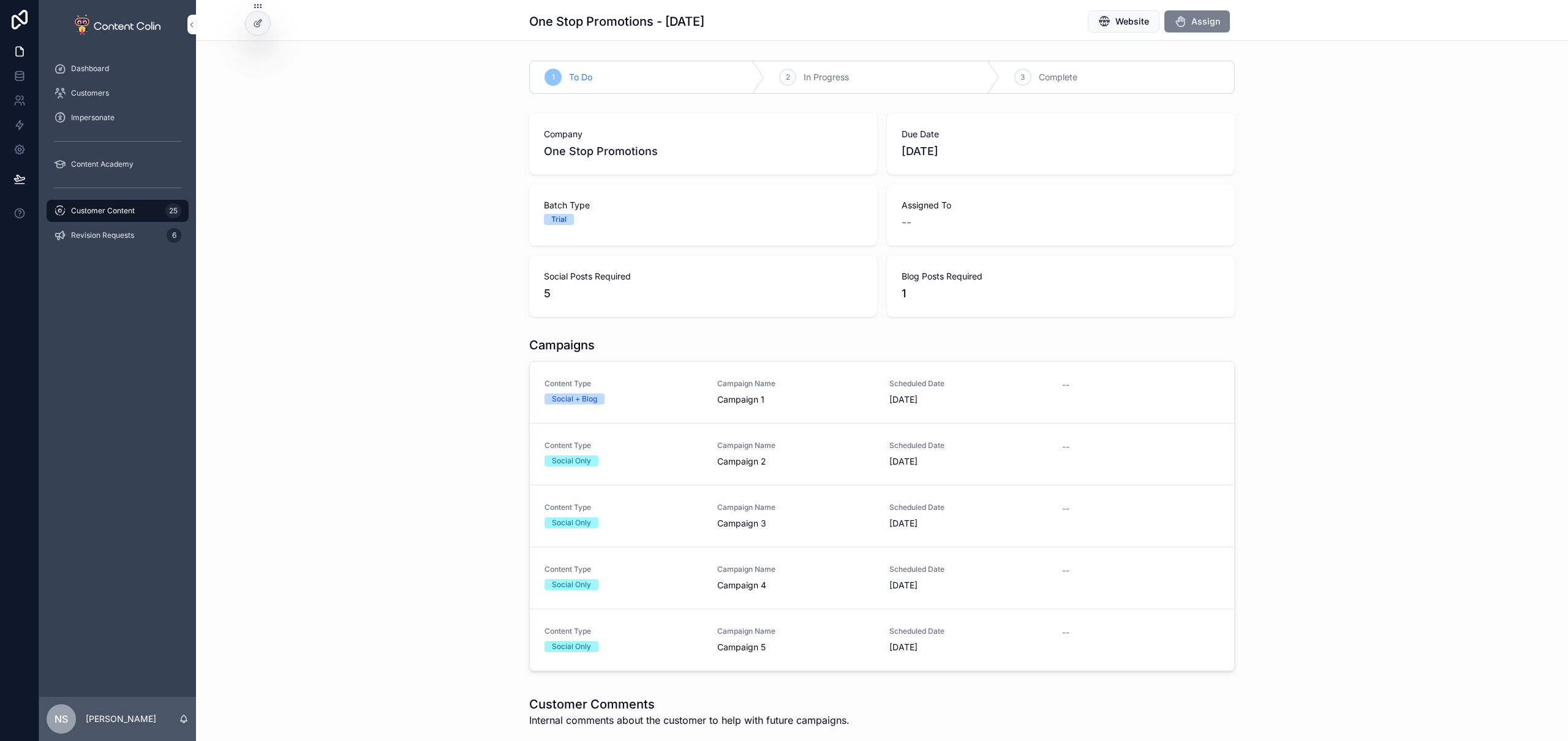
click at [1213, 19] on span "Assign" at bounding box center [1206, 21] width 29 height 12
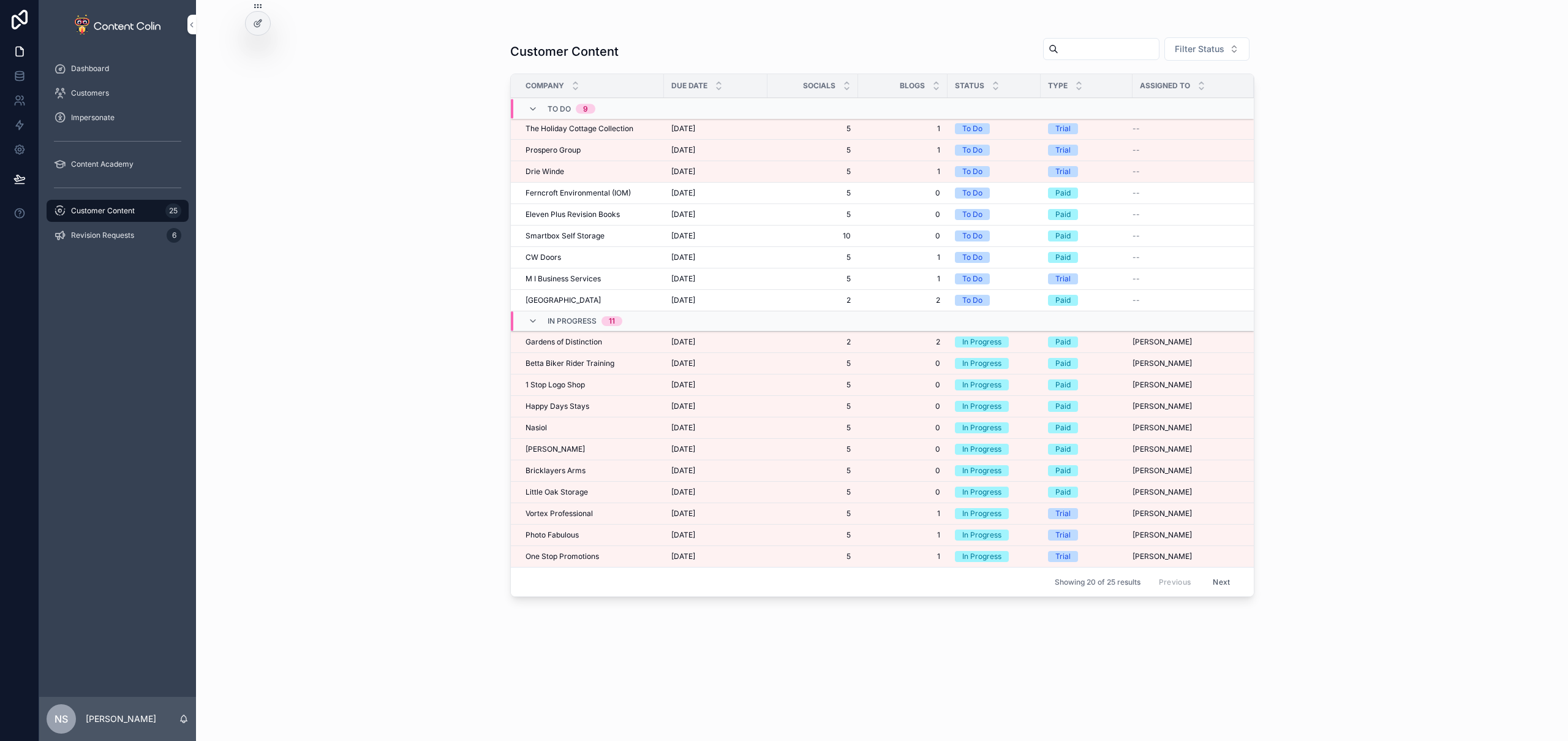
click at [575, 129] on span "The Holiday Cottage Collection" at bounding box center [579, 128] width 108 height 10
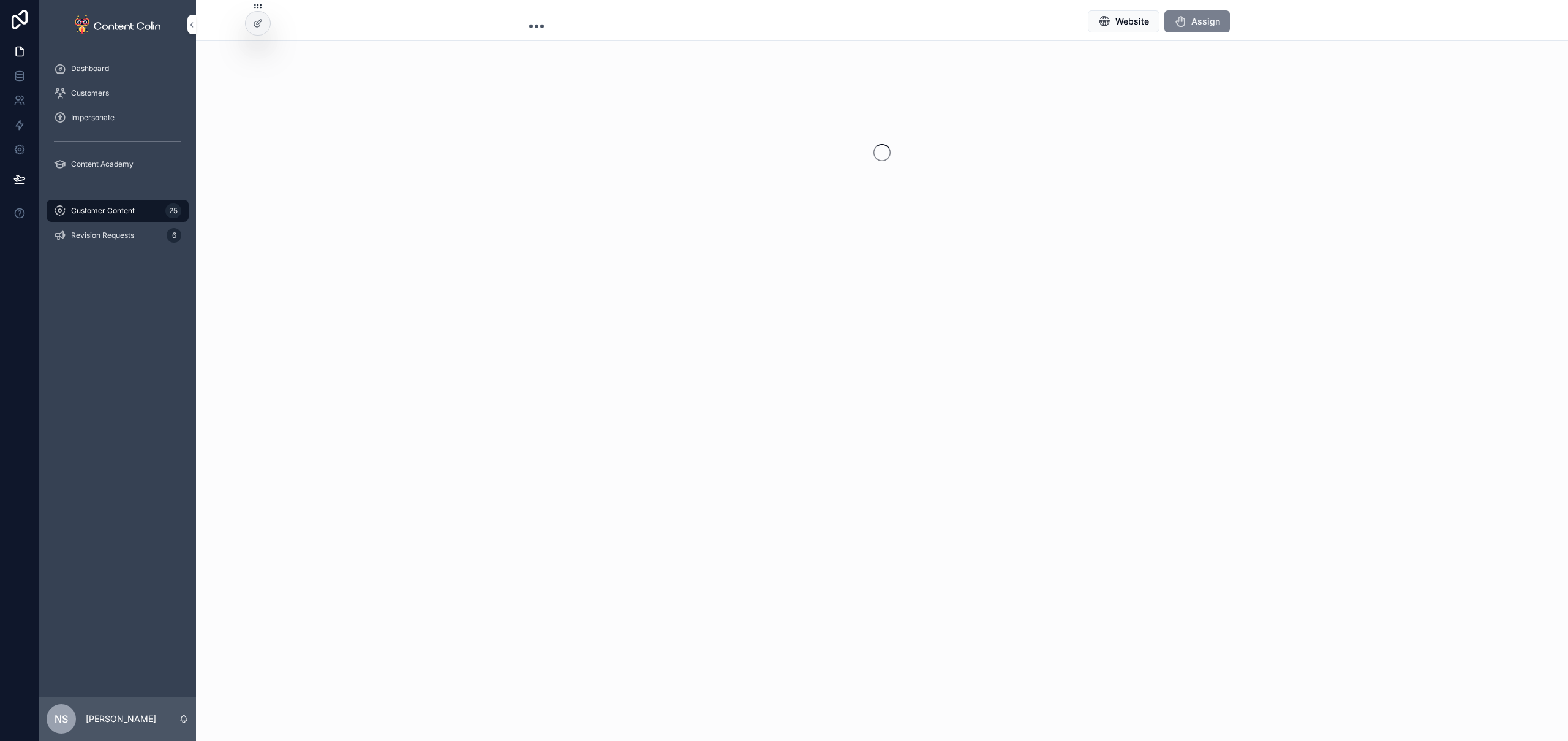
click at [1206, 22] on span "Assign" at bounding box center [1206, 21] width 29 height 12
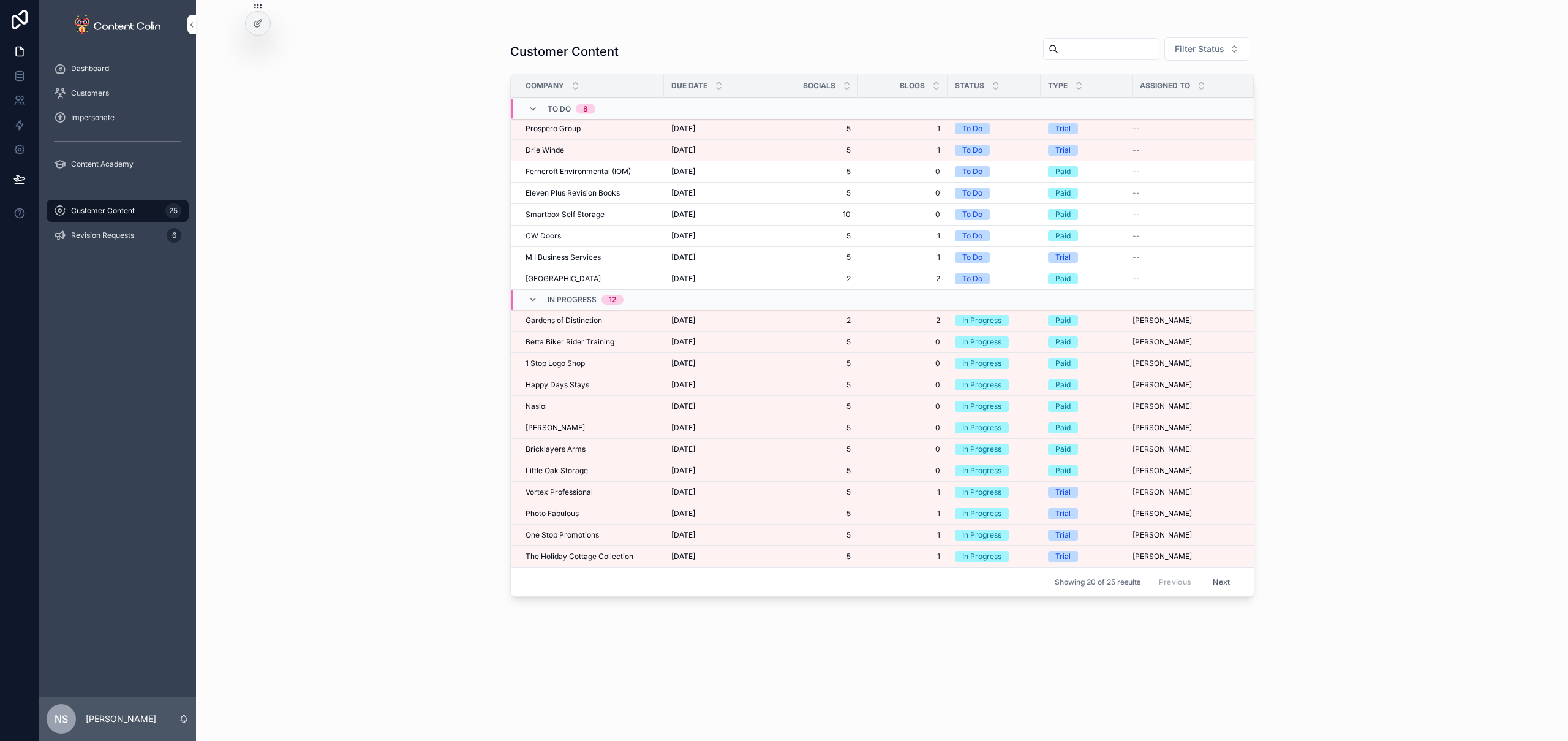
click at [695, 133] on span "[DATE]" at bounding box center [683, 128] width 24 height 10
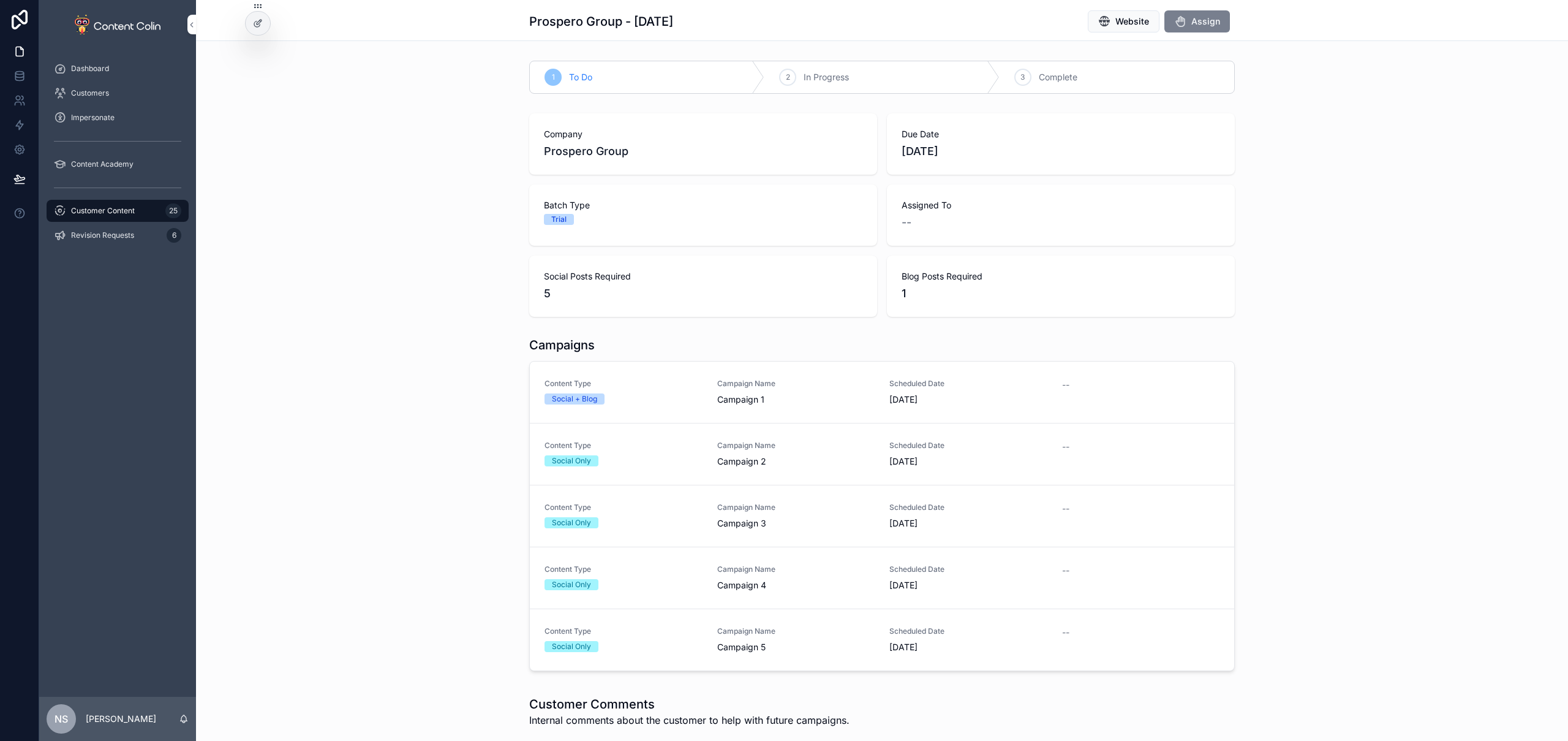
click at [1222, 22] on button "Assign" at bounding box center [1197, 22] width 65 height 22
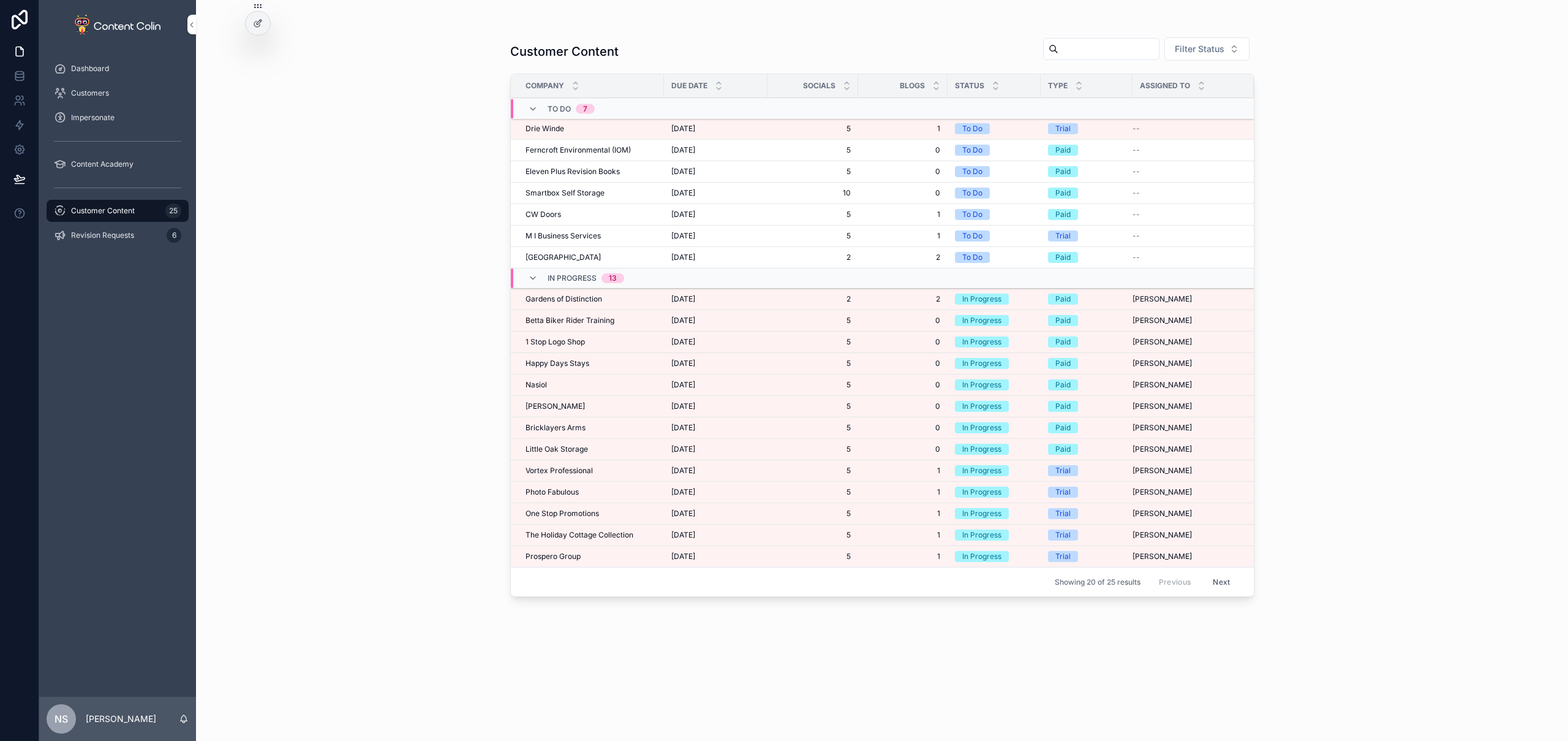
click at [757, 133] on div "[DATE] [DATE]" at bounding box center [715, 128] width 89 height 10
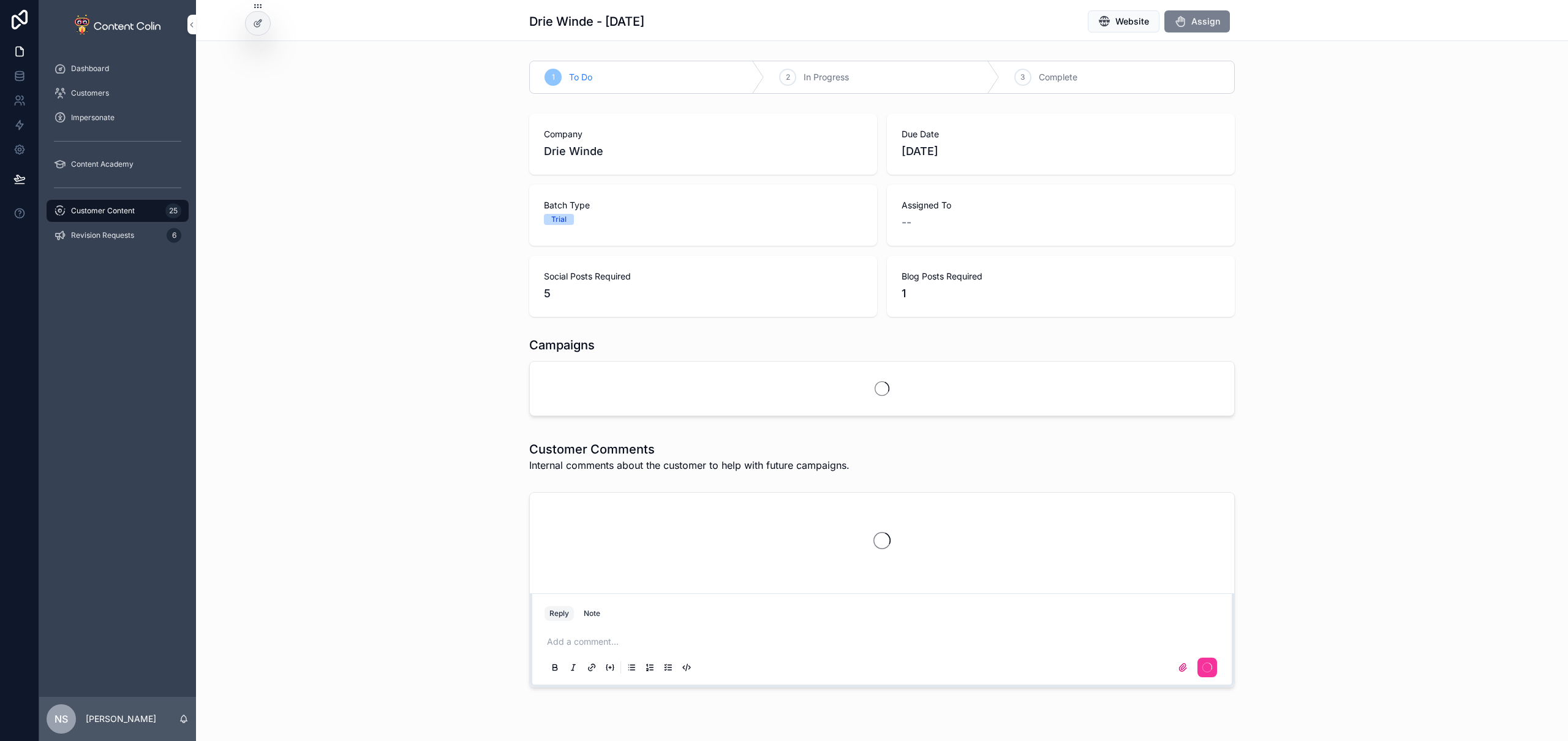
click at [1207, 22] on span "Assign" at bounding box center [1206, 21] width 29 height 12
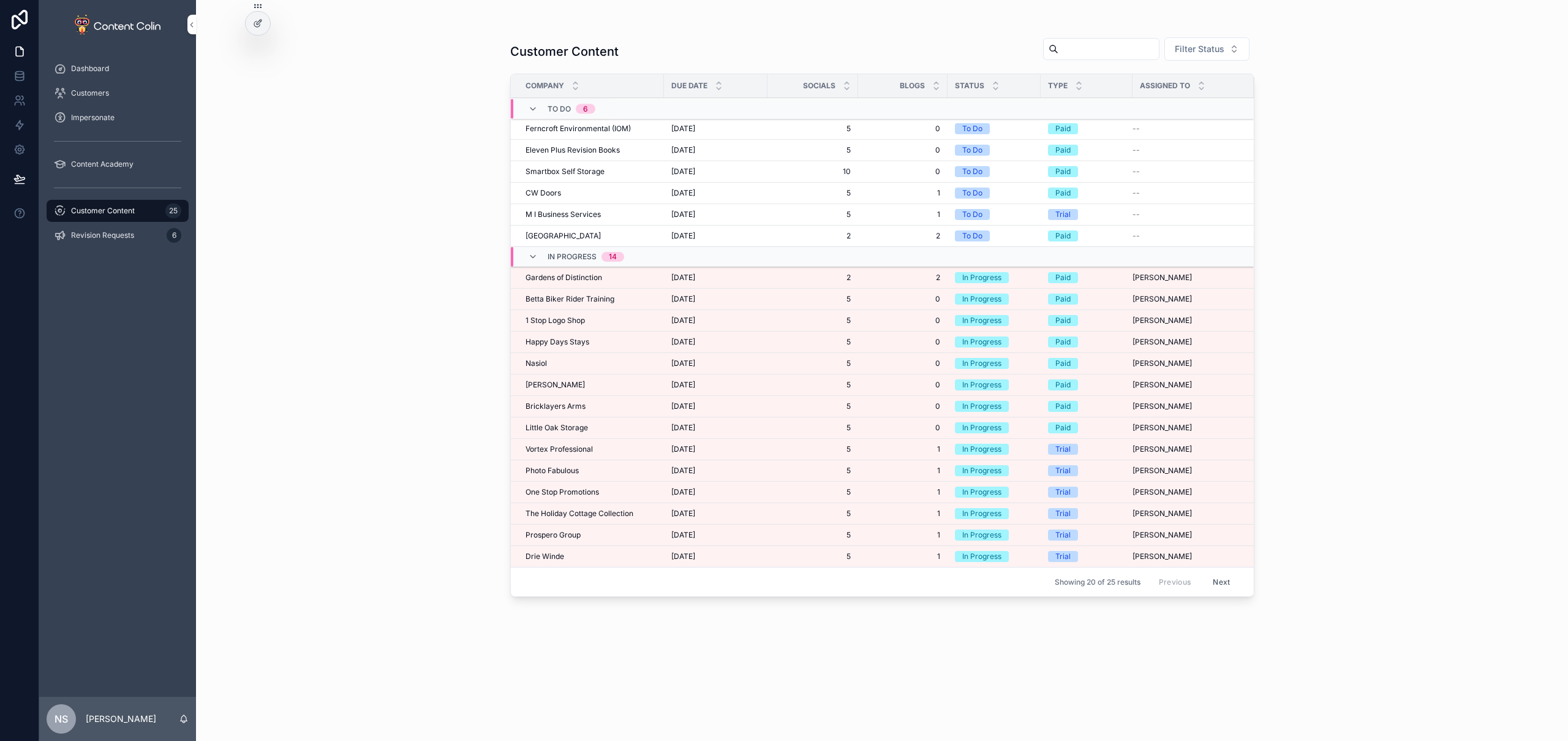
click at [1222, 577] on button "Next" at bounding box center [1221, 581] width 34 height 19
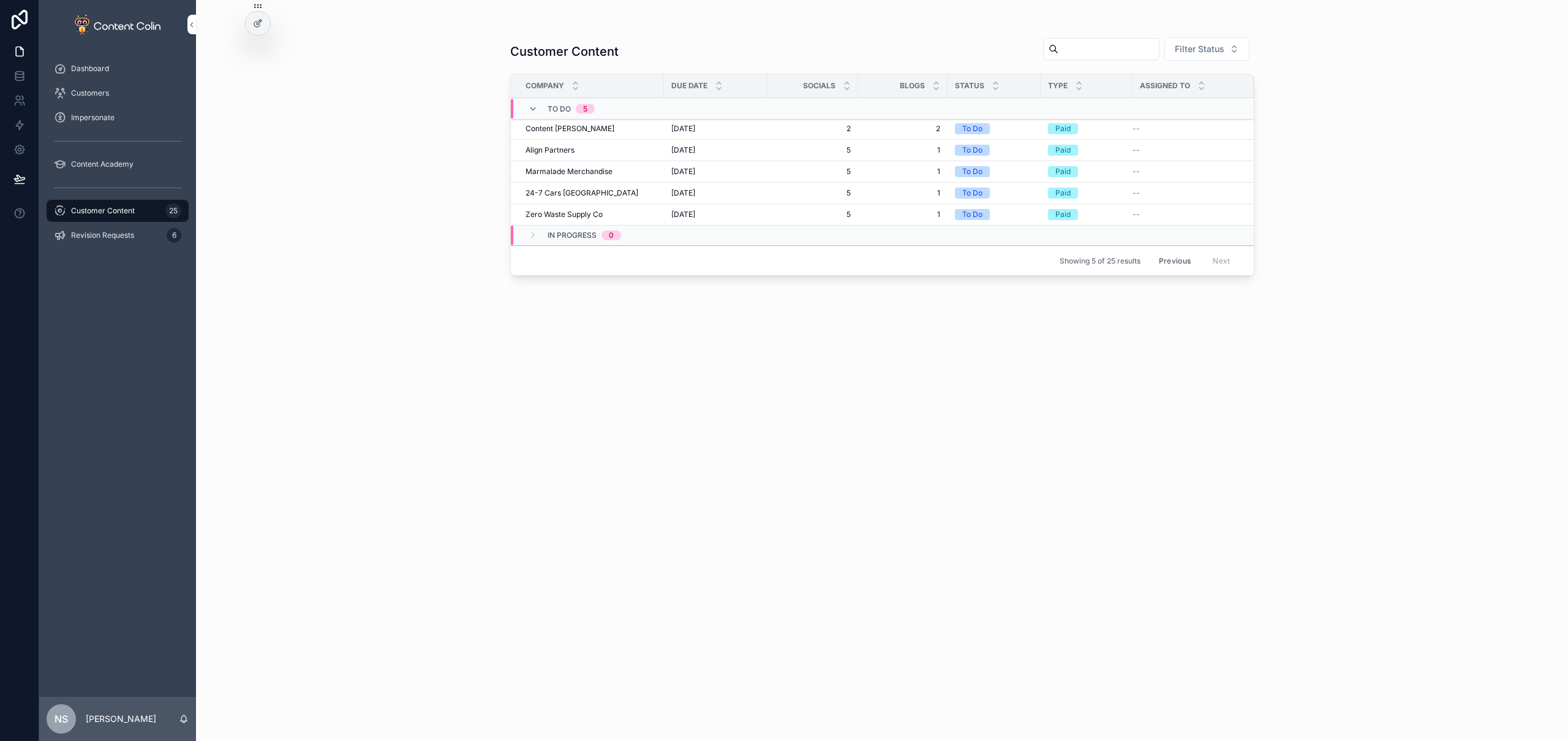
click at [1180, 262] on button "Previous" at bounding box center [1174, 260] width 49 height 19
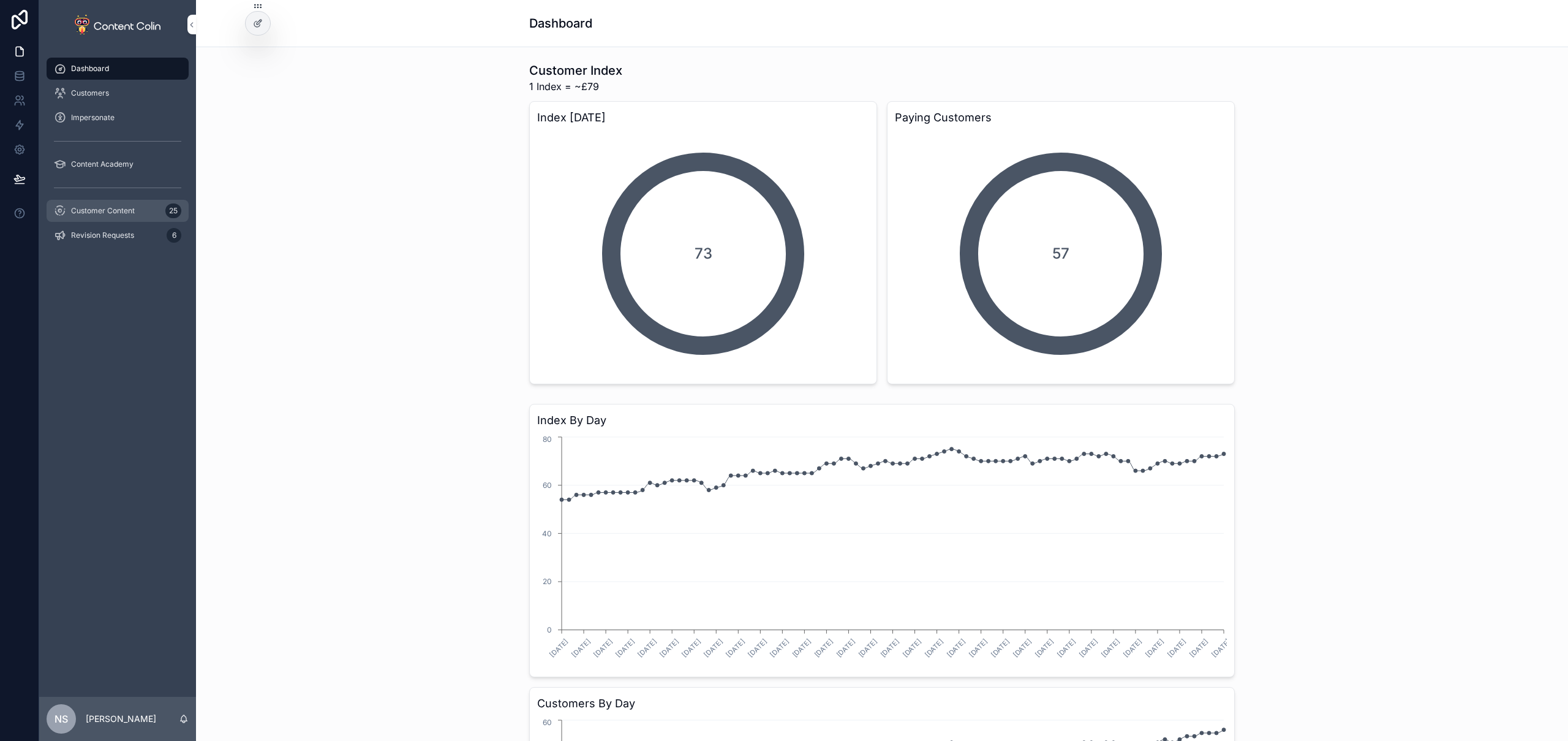
click at [123, 210] on span "Customer Content" at bounding box center [103, 211] width 64 height 10
